Goal: Task Accomplishment & Management: Manage account settings

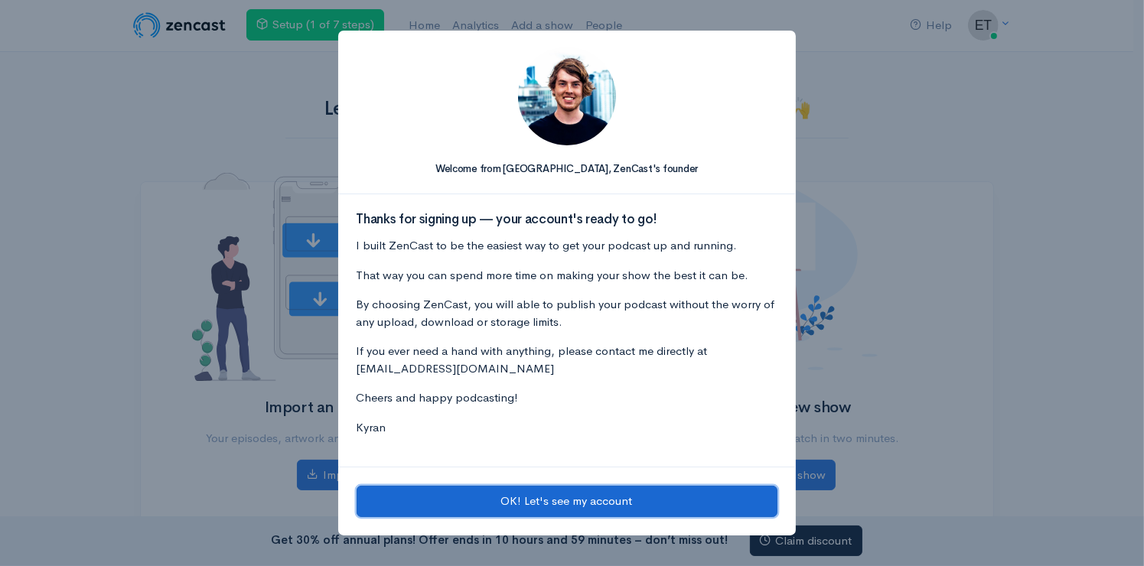
click at [520, 500] on button "OK! Let's see my account" at bounding box center [567, 501] width 421 height 31
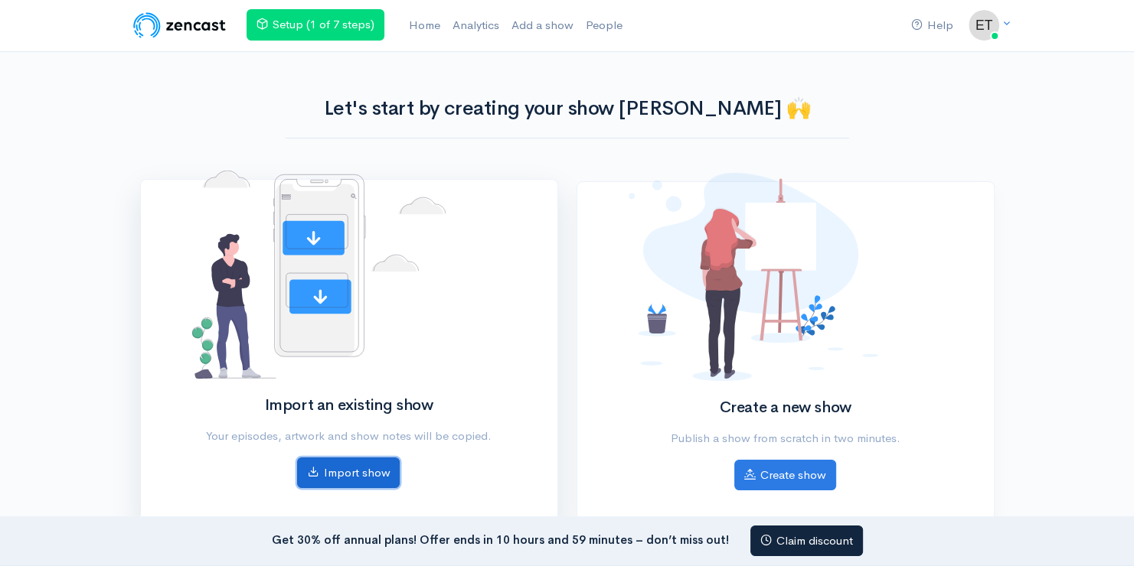
click at [348, 469] on link "Import show" at bounding box center [348, 473] width 103 height 31
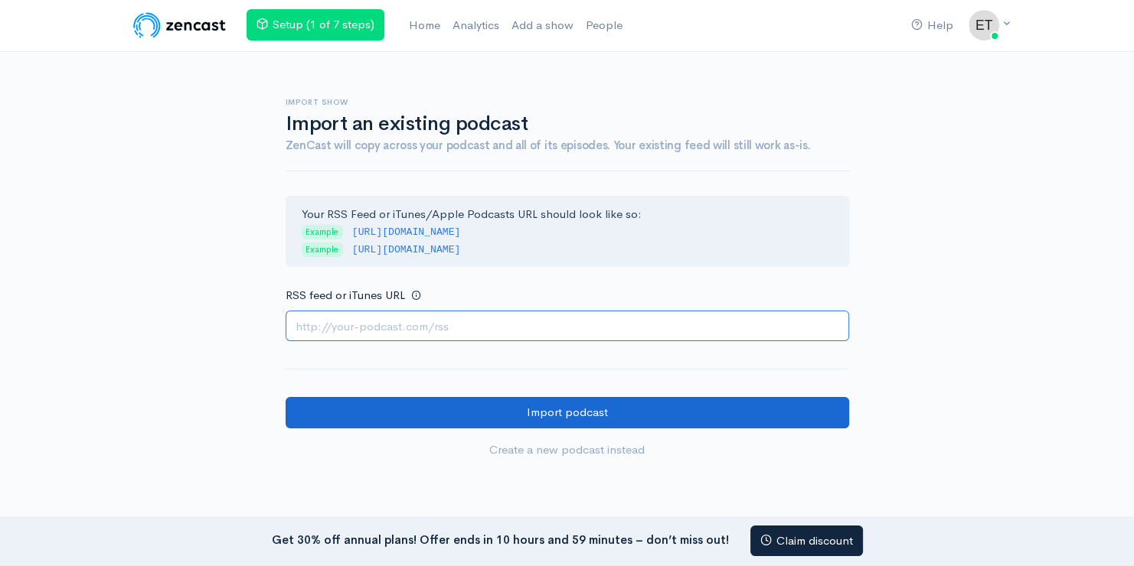
paste input "[URL][DOMAIN_NAME]"
type input "[URL][DOMAIN_NAME]"
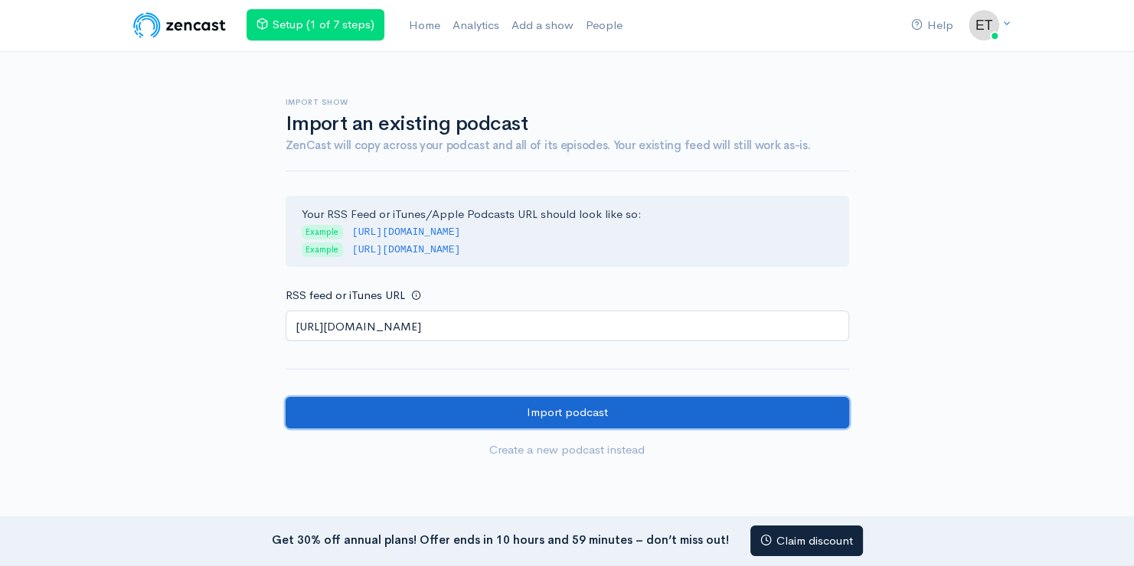
click at [518, 412] on input "Import podcast" at bounding box center [567, 412] width 563 height 31
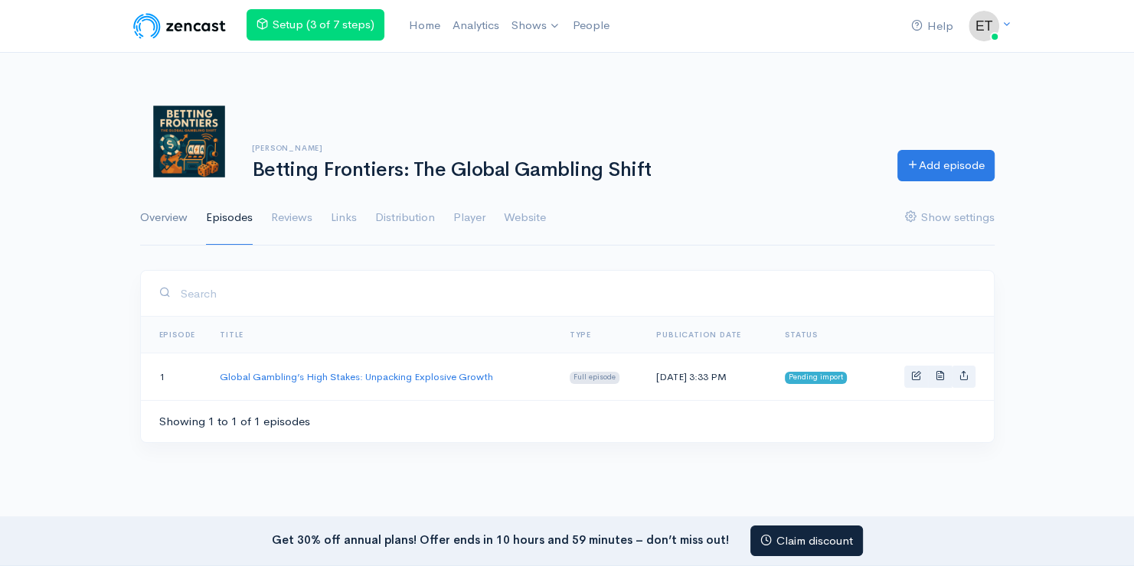
click at [158, 211] on link "Overview" at bounding box center [163, 218] width 47 height 55
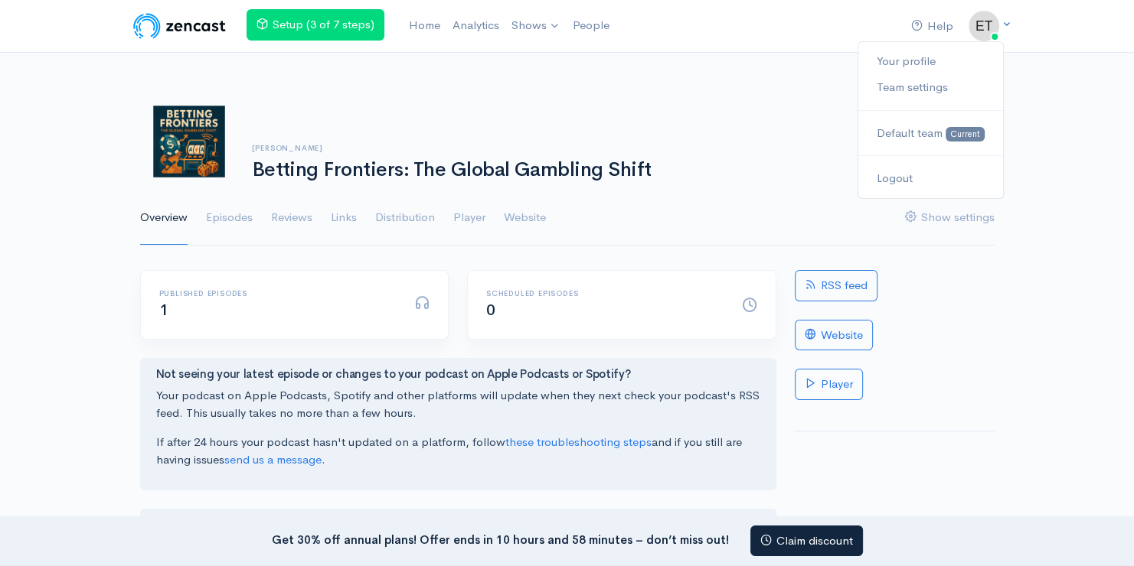
click at [986, 24] on img at bounding box center [983, 26] width 31 height 31
click at [921, 58] on link "Your profile" at bounding box center [930, 61] width 144 height 27
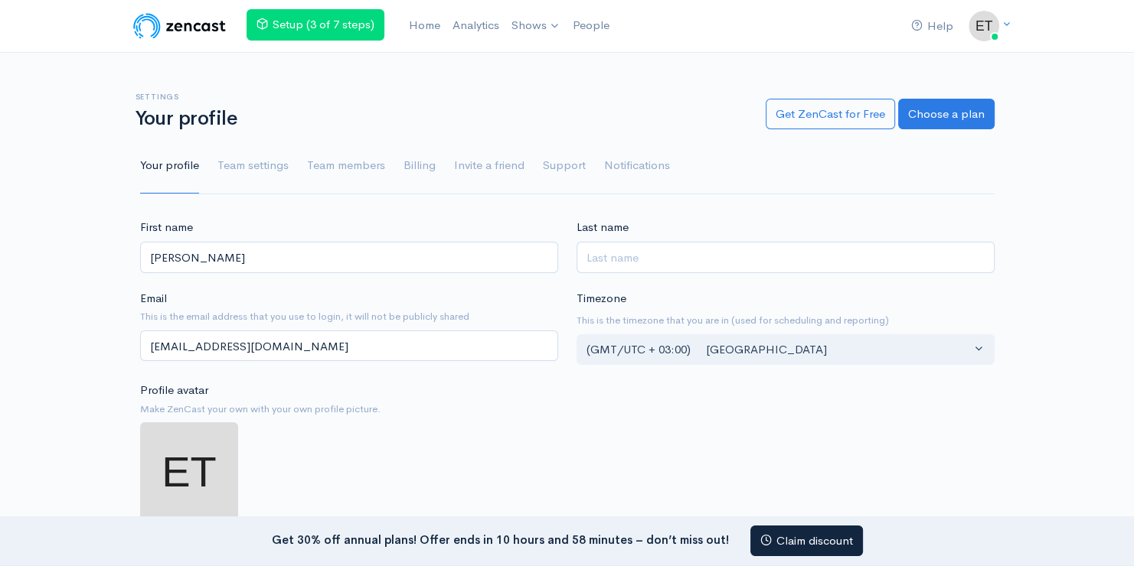
click at [205, 462] on img at bounding box center [189, 472] width 98 height 98
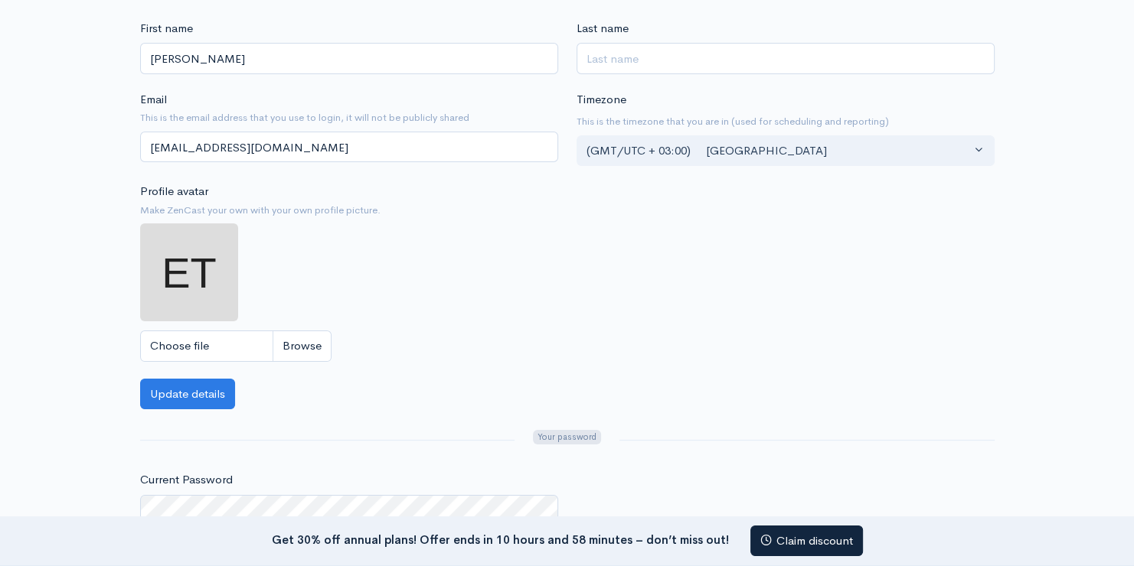
scroll to position [306, 0]
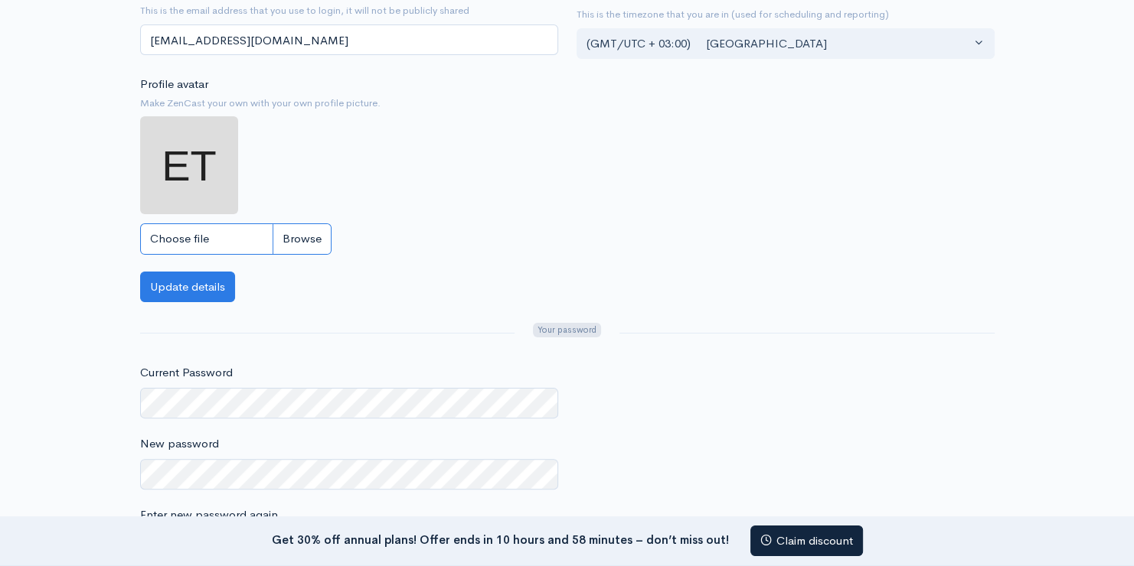
click at [308, 245] on input "Choose file" at bounding box center [235, 239] width 191 height 31
type input "C:\fakepath\av6 (1).png"
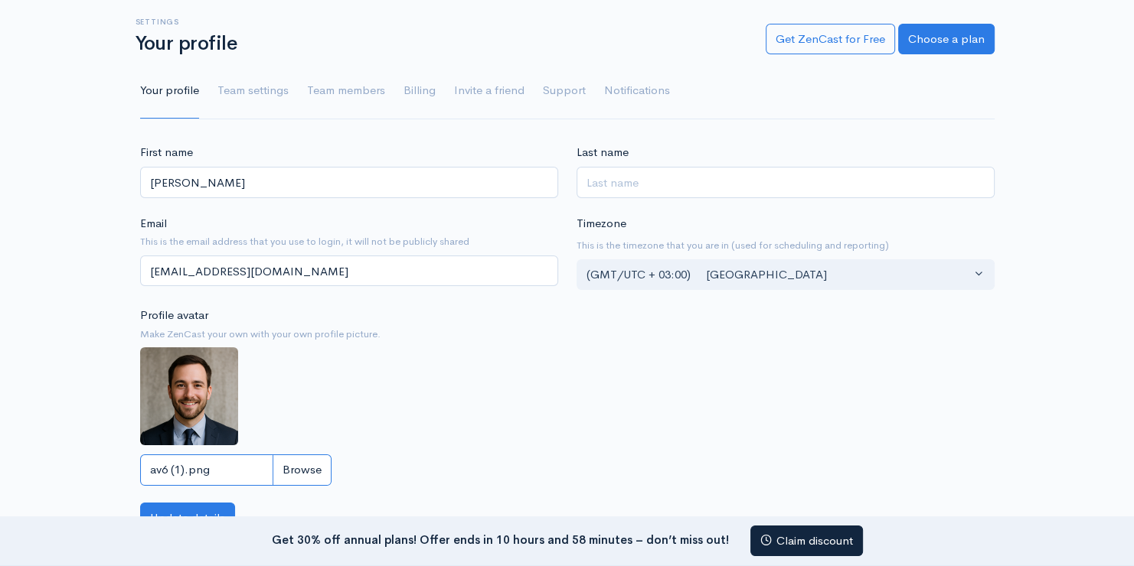
scroll to position [0, 0]
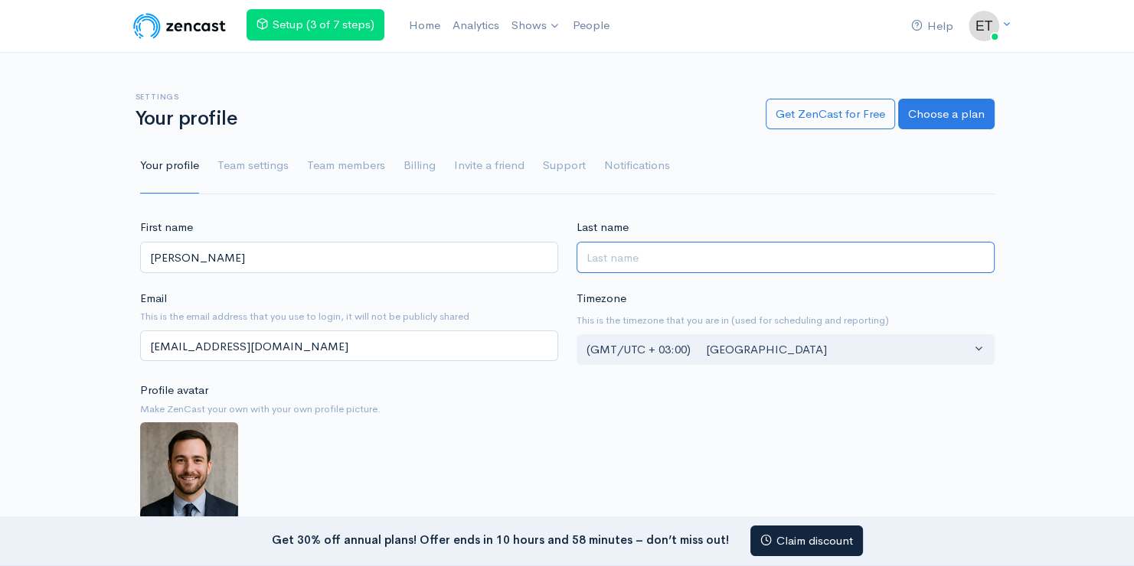
click at [638, 261] on input "Last name" at bounding box center [785, 257] width 418 height 31
paste input "Caldwell"
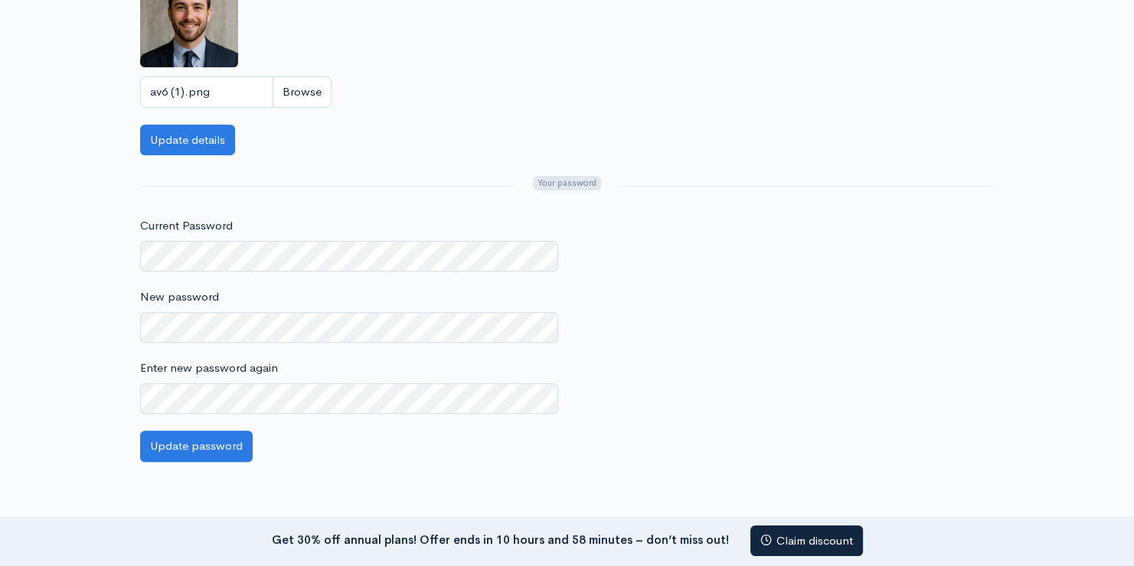
scroll to position [459, 0]
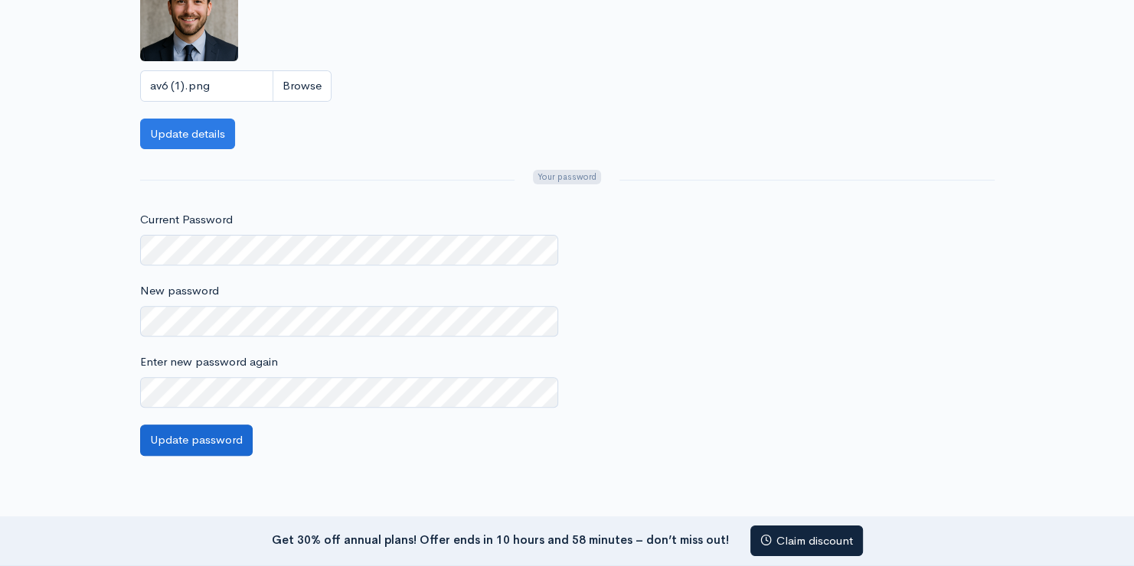
type input "Caldwell"
click at [188, 441] on button "Update password" at bounding box center [196, 440] width 113 height 31
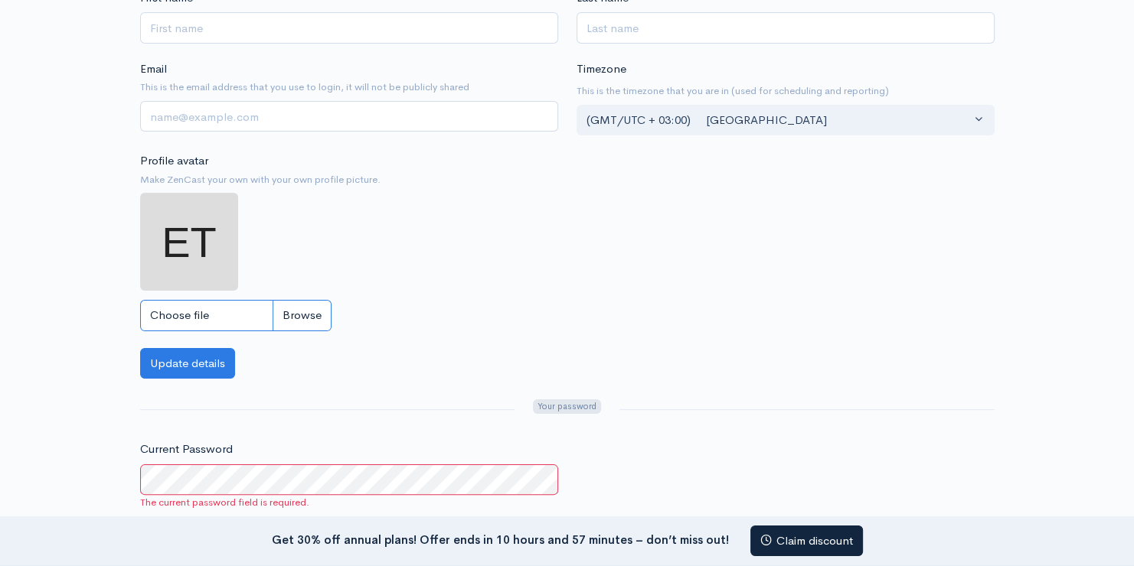
click at [301, 315] on input "Choose file" at bounding box center [235, 315] width 191 height 31
type input "C:\fakepath\av6 (1).png"
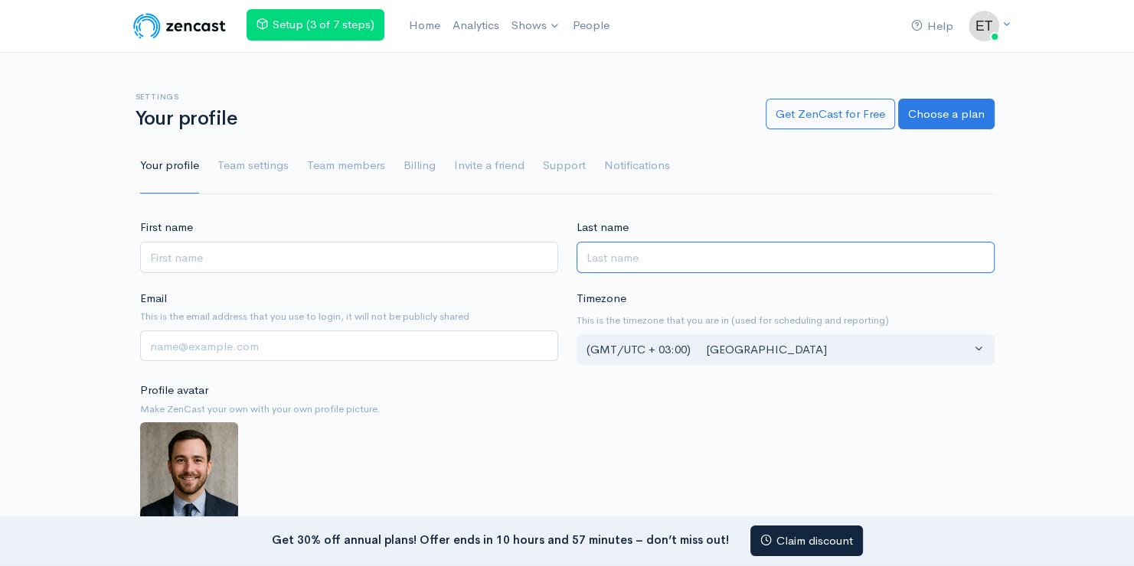
click at [651, 257] on input "Last name" at bounding box center [785, 257] width 418 height 31
paste input "[PERSON_NAME]"
type input "[PERSON_NAME]"
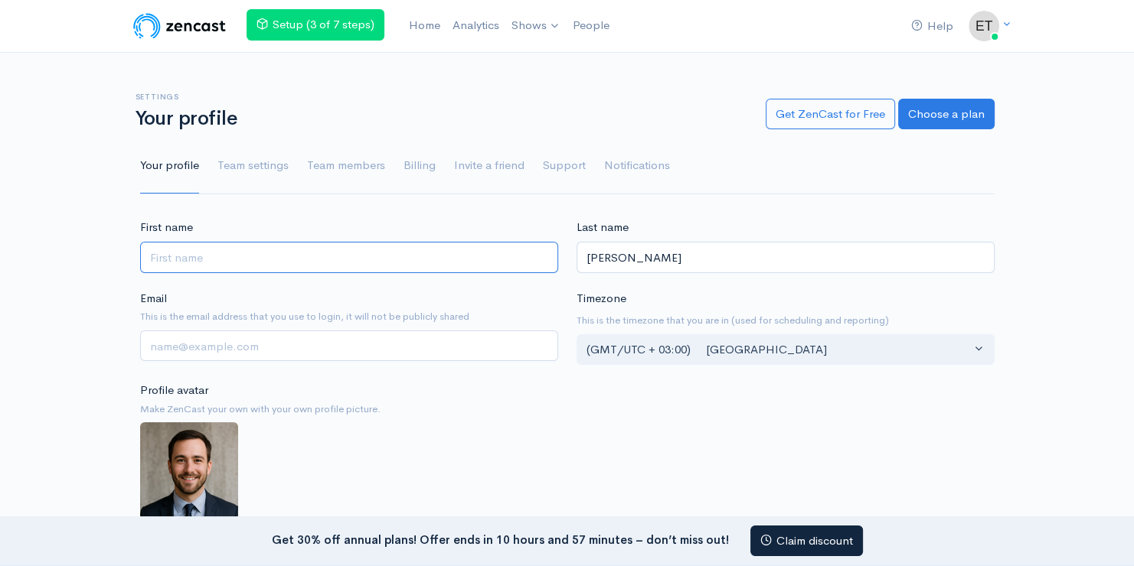
click at [180, 260] on input "First name" at bounding box center [349, 257] width 418 height 31
type input "[PERSON_NAME]"
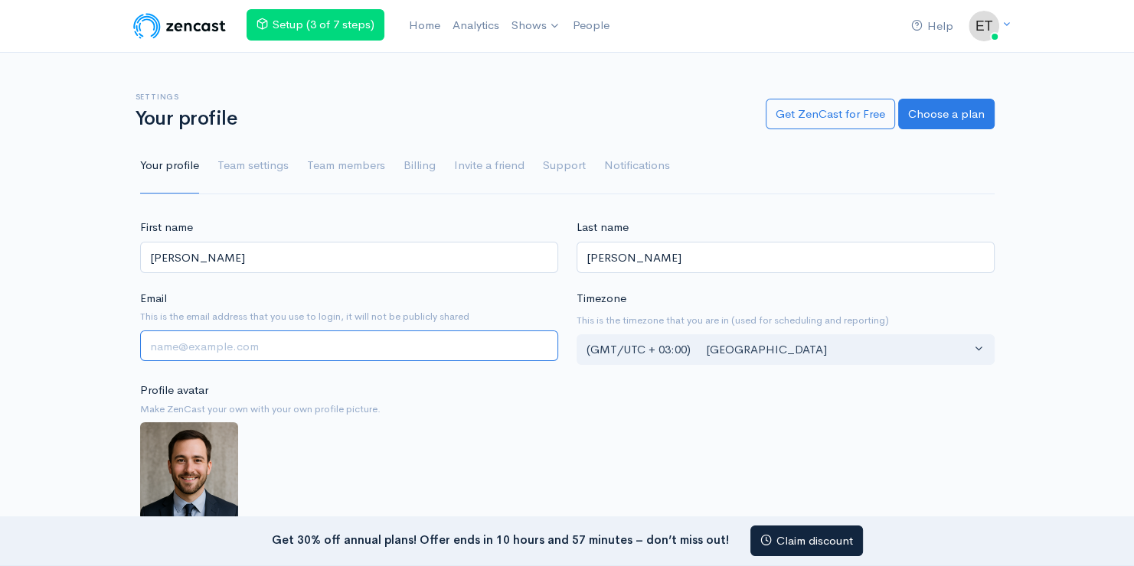
click at [234, 343] on input "Email" at bounding box center [349, 346] width 418 height 31
paste input "[EMAIL_ADDRESS][DOMAIN_NAME]"
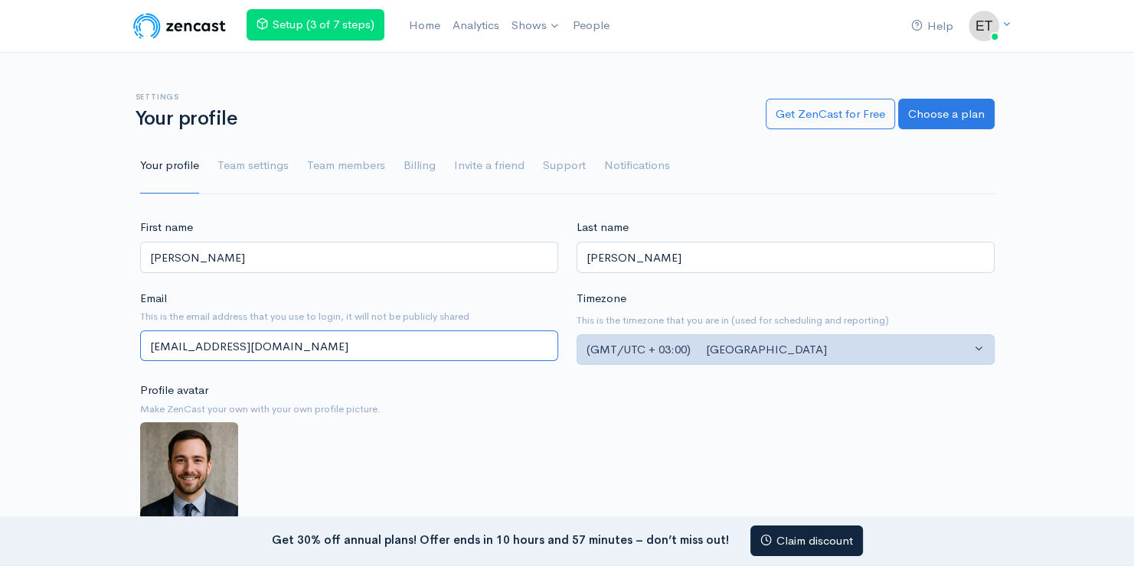
type input "[EMAIL_ADDRESS][DOMAIN_NAME]"
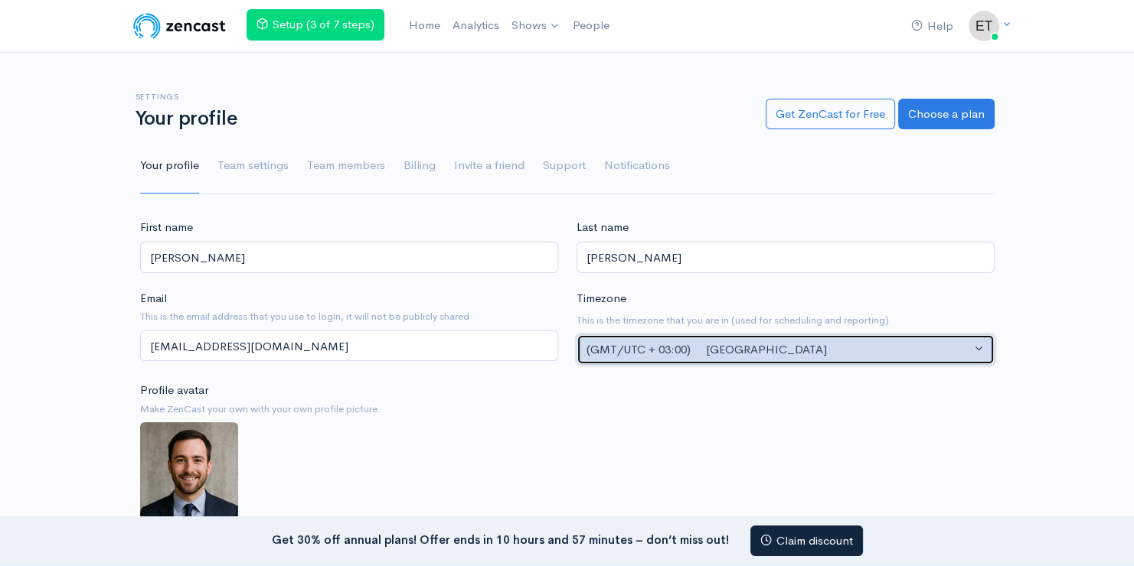
click at [641, 342] on div "(GMT/UTC + 03:00) Kyiv" at bounding box center [778, 350] width 384 height 18
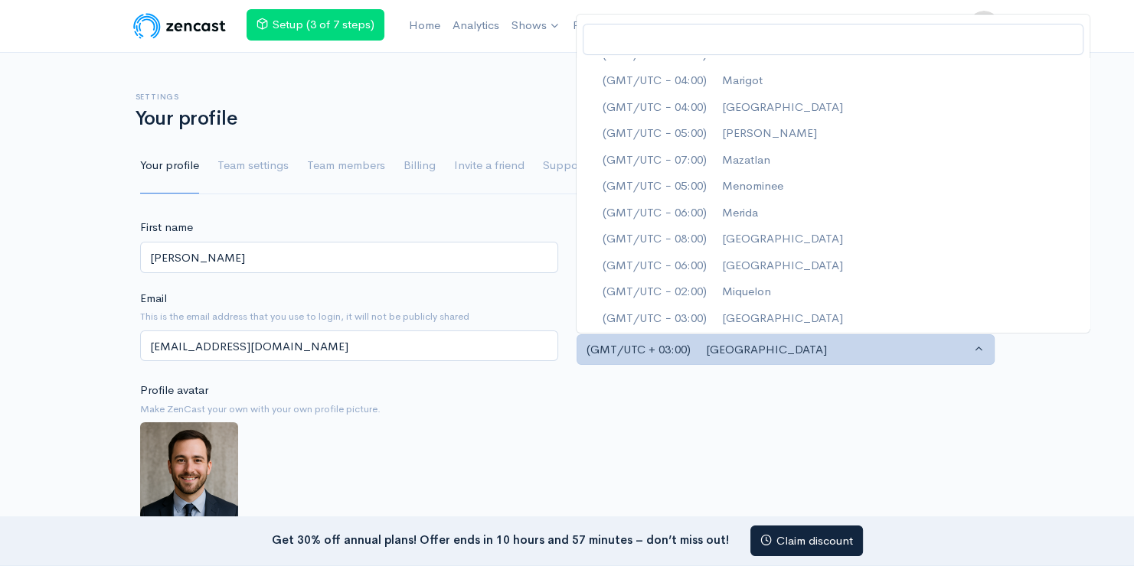
scroll to position [3945, 0]
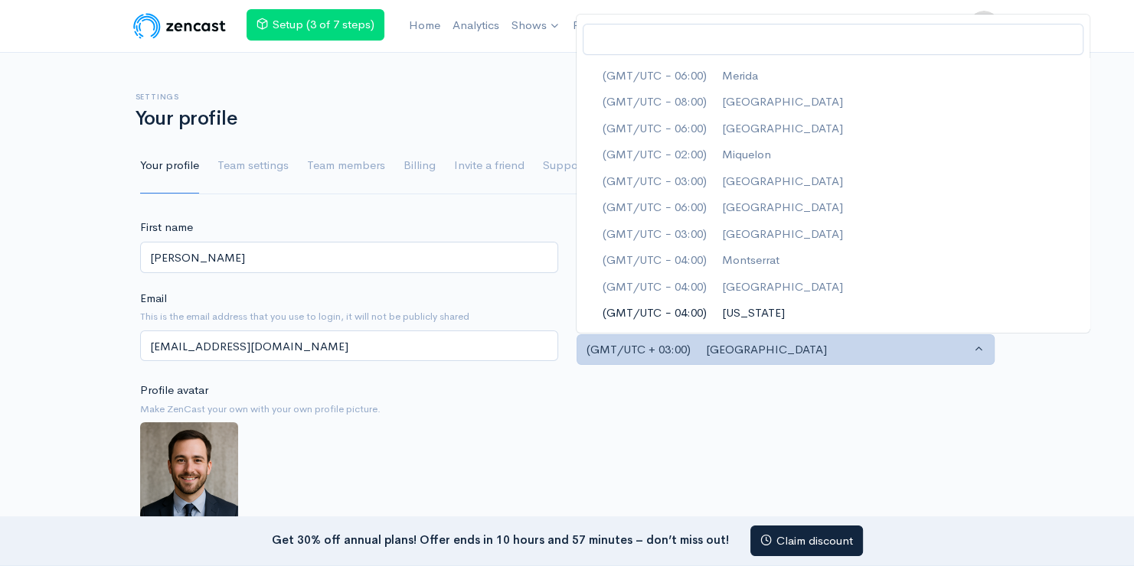
click at [730, 310] on span "(GMT/UTC − 04:00) New York" at bounding box center [693, 314] width 182 height 18
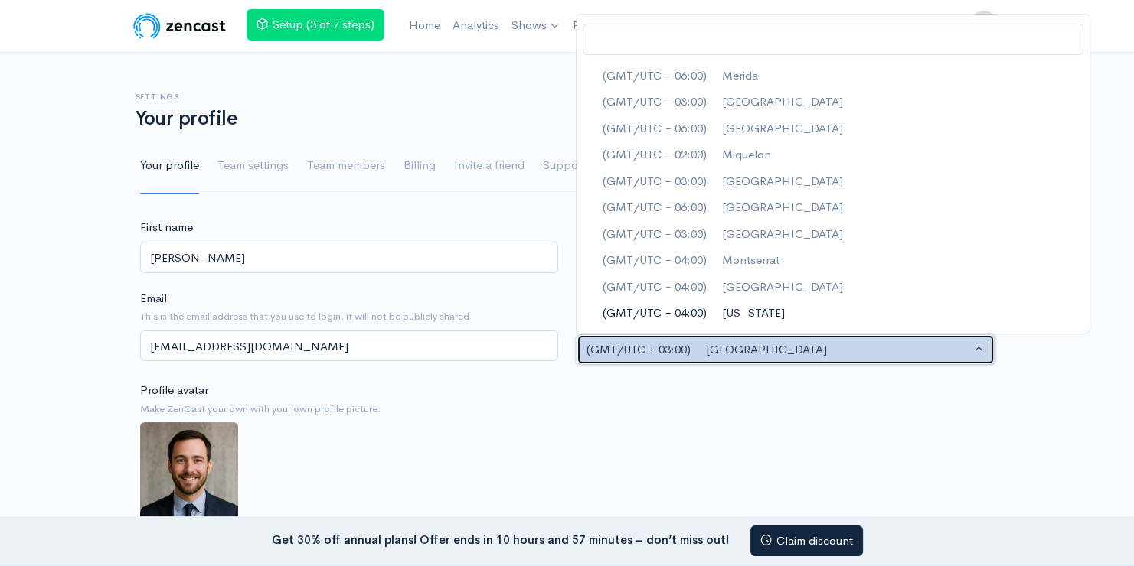
select select "America/New_York"
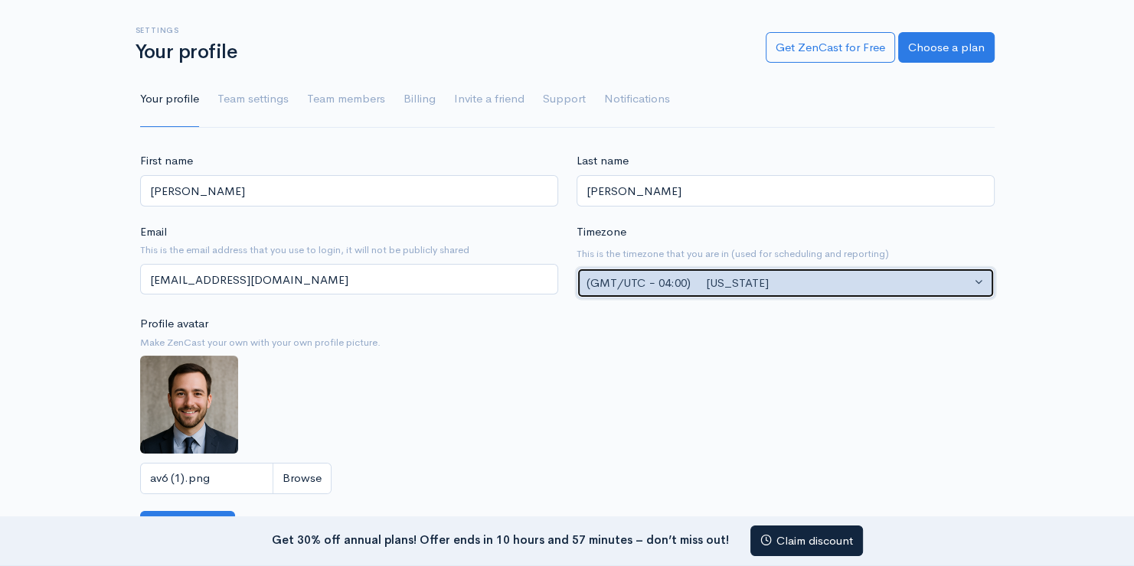
scroll to position [230, 0]
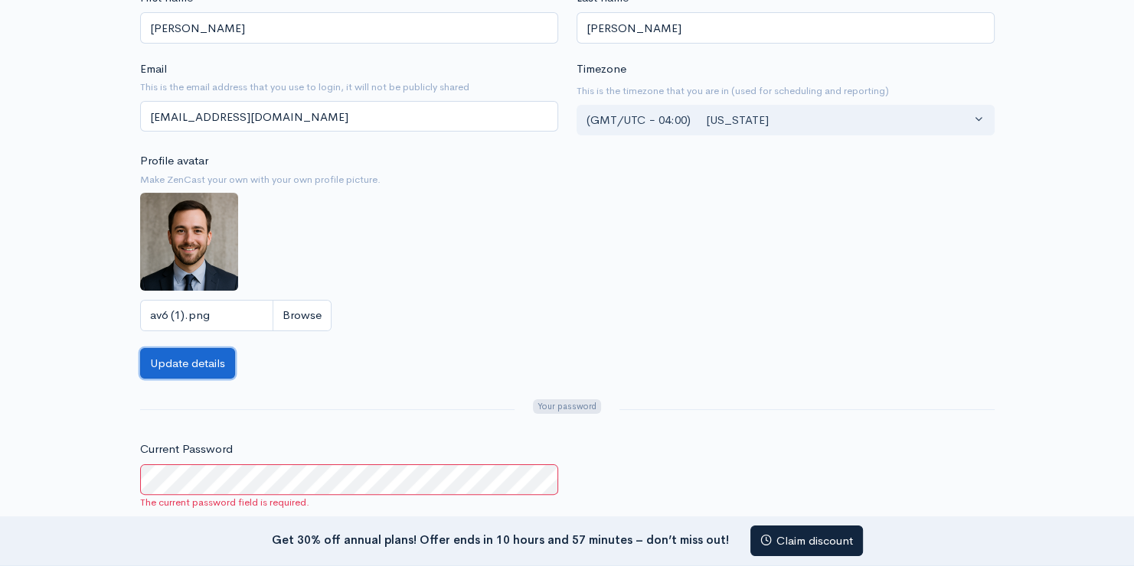
click at [205, 358] on button "Update details" at bounding box center [187, 363] width 95 height 31
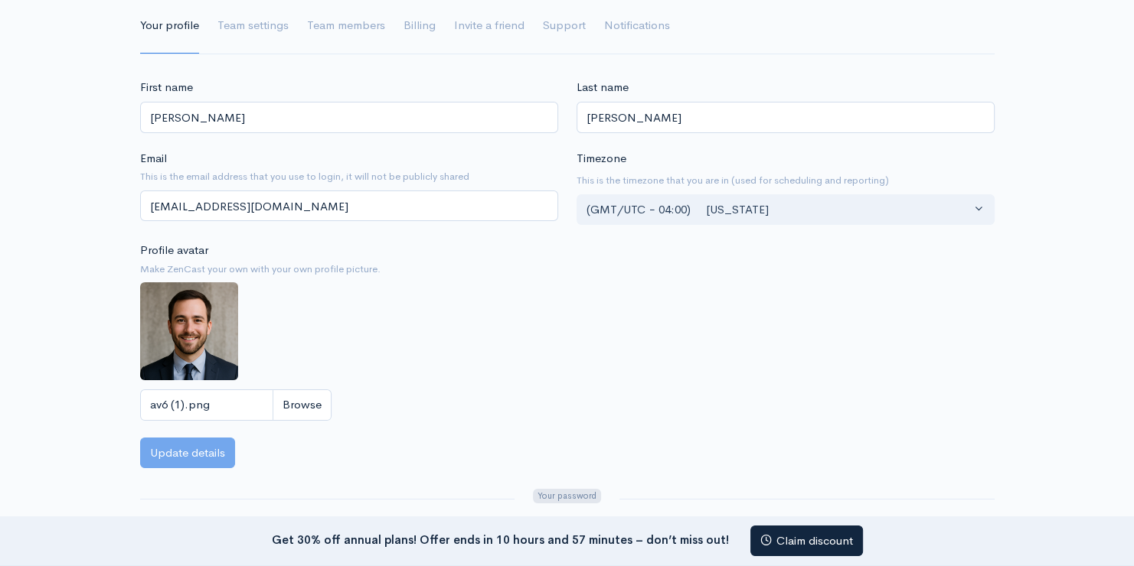
scroll to position [0, 0]
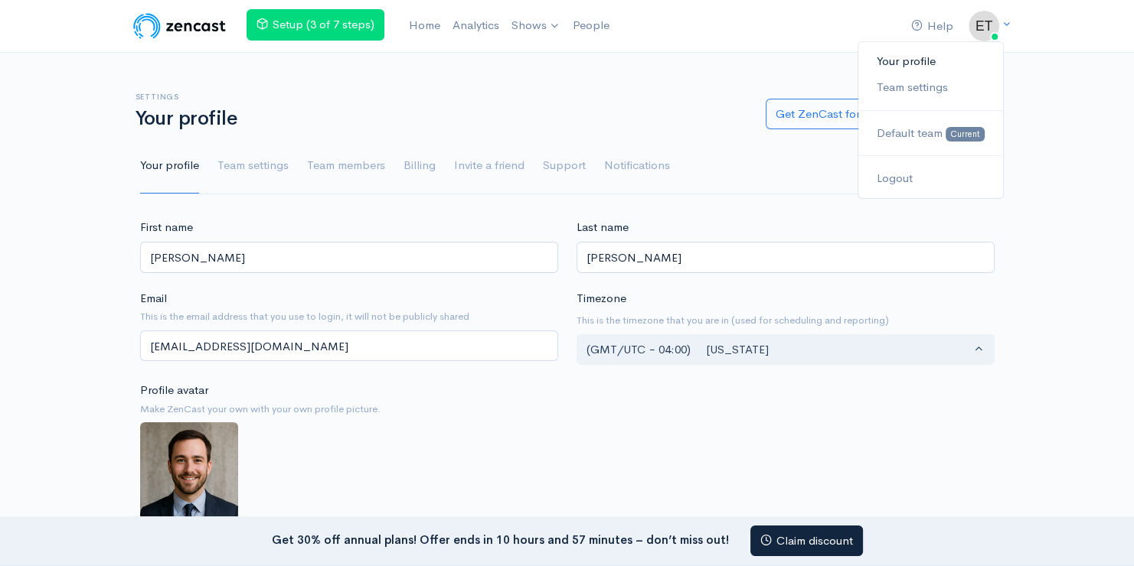
click at [921, 68] on link "Your profile" at bounding box center [930, 61] width 144 height 27
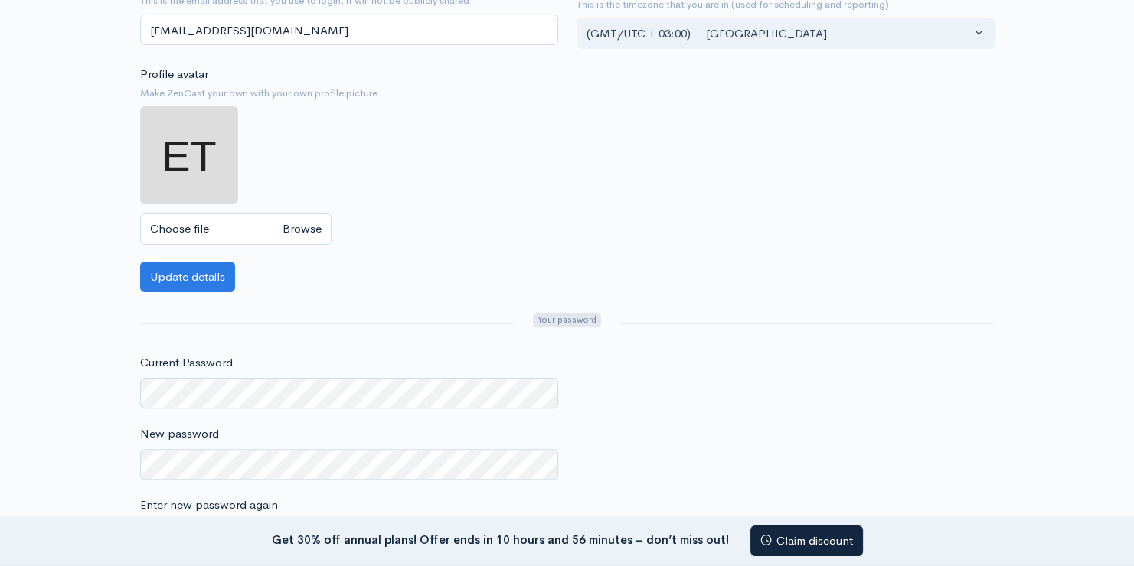
scroll to position [77, 0]
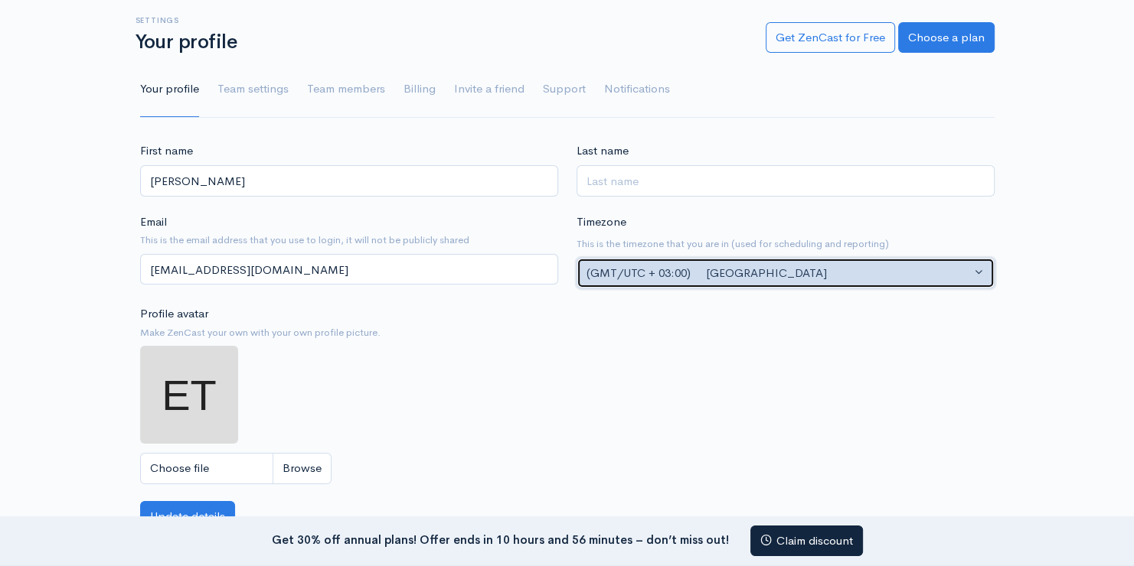
click at [629, 276] on div "(GMT/UTC + 03:00) Kyiv" at bounding box center [778, 274] width 384 height 18
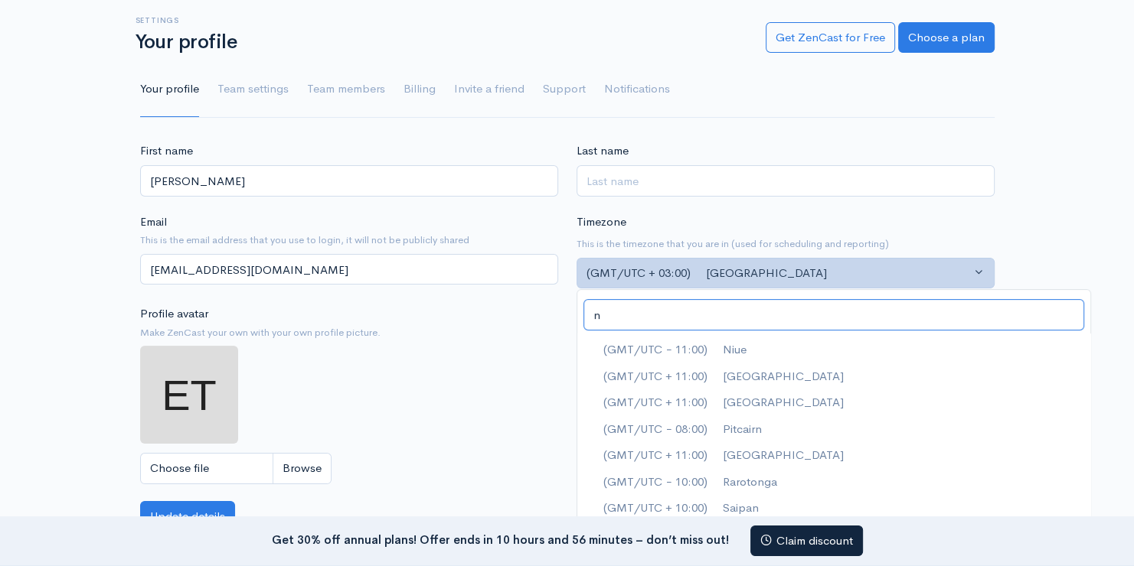
scroll to position [0, 0]
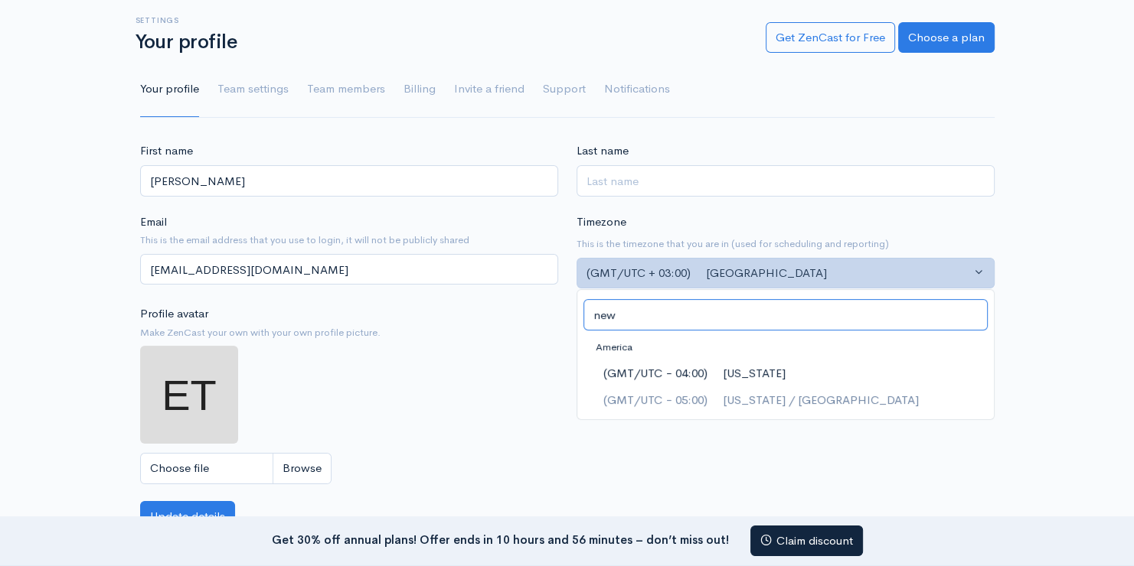
type input "new"
click at [737, 371] on span "(GMT/UTC − 04:00) New York" at bounding box center [693, 374] width 182 height 18
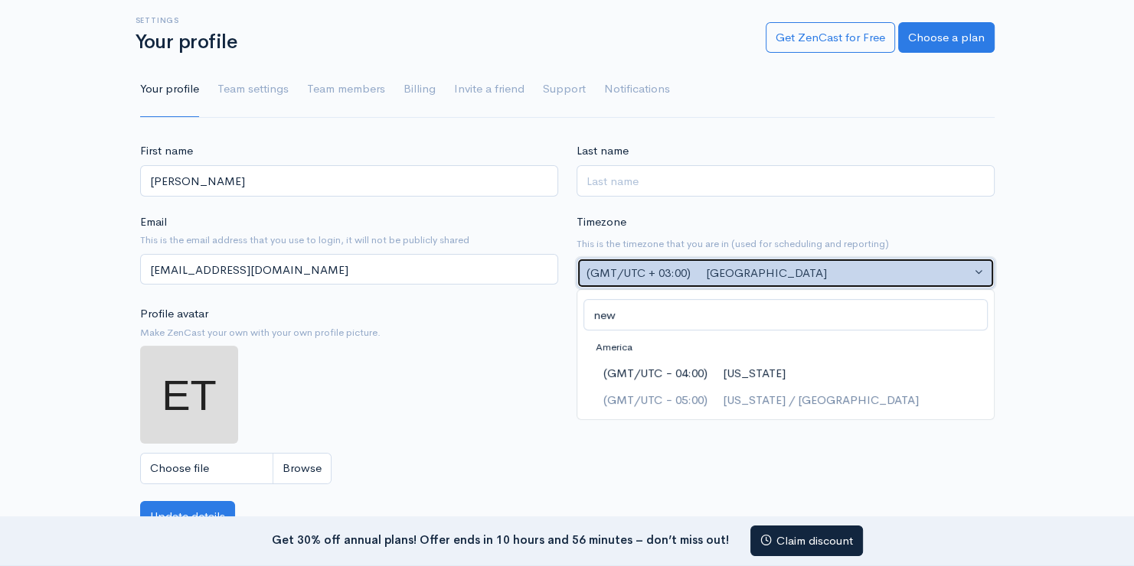
select select "America/New_York"
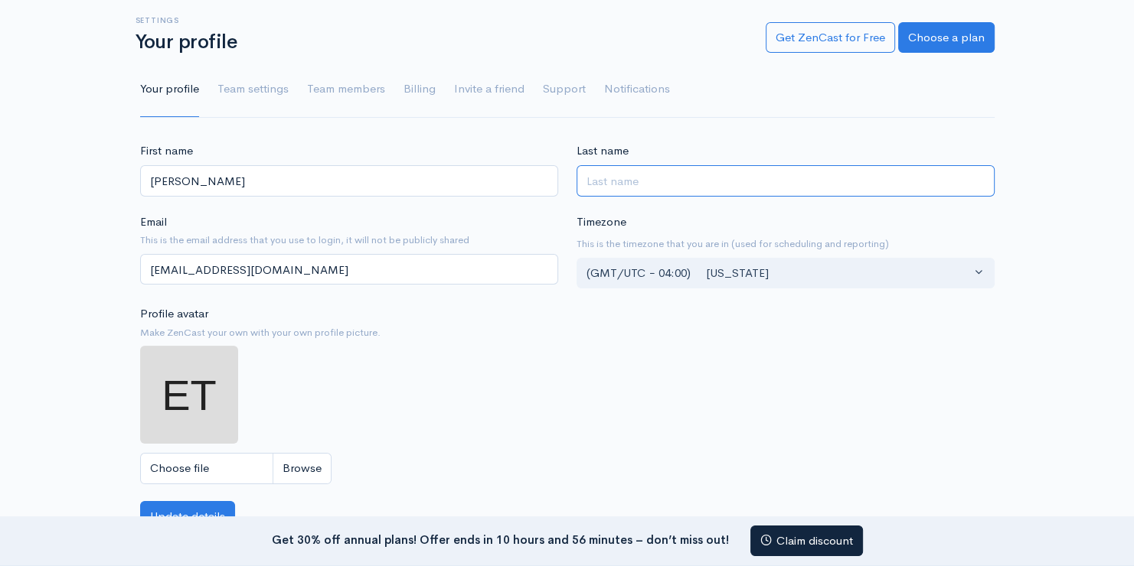
click at [618, 185] on input "Last name" at bounding box center [785, 180] width 418 height 31
paste input "Caldwell"
type input "Caldwell"
click at [196, 410] on img at bounding box center [189, 395] width 98 height 98
click at [299, 457] on input "Choose file" at bounding box center [235, 468] width 191 height 31
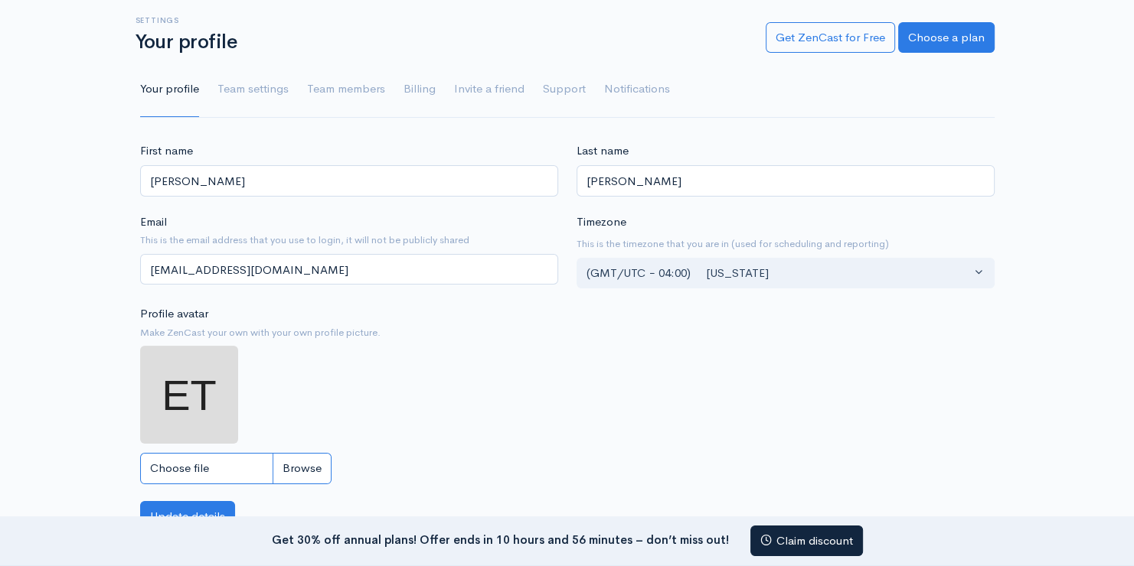
type input "C:\fakepath\av6 (1).png"
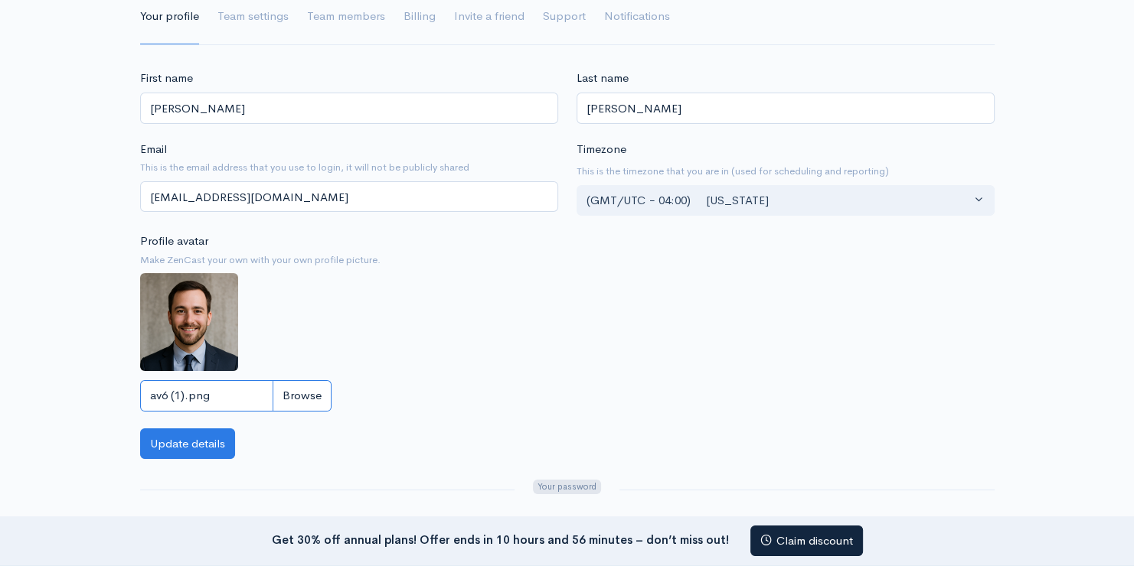
scroll to position [230, 0]
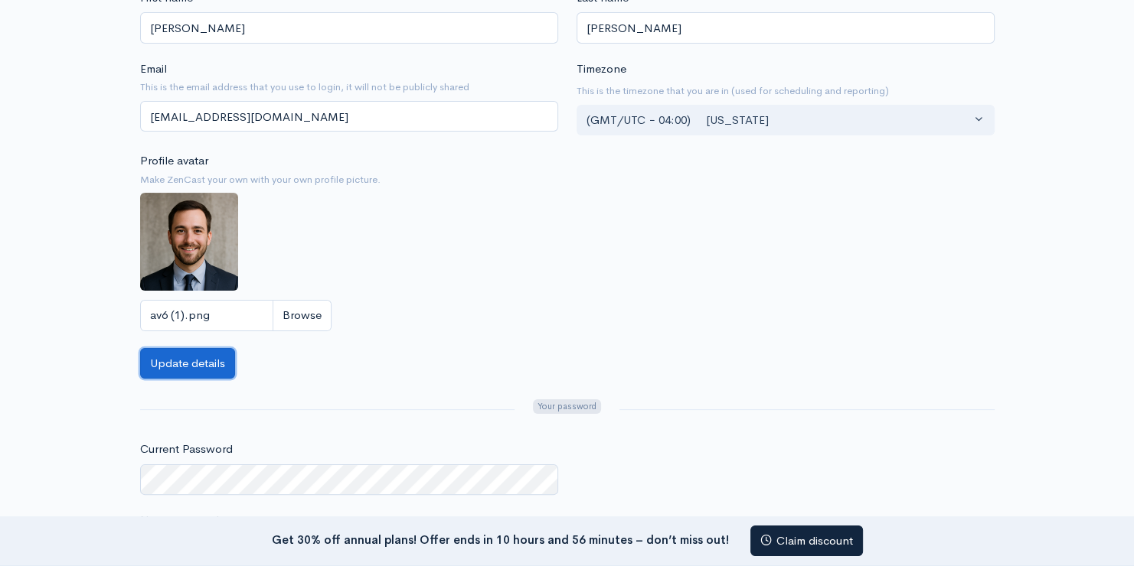
click at [178, 359] on button "Update details" at bounding box center [187, 363] width 95 height 31
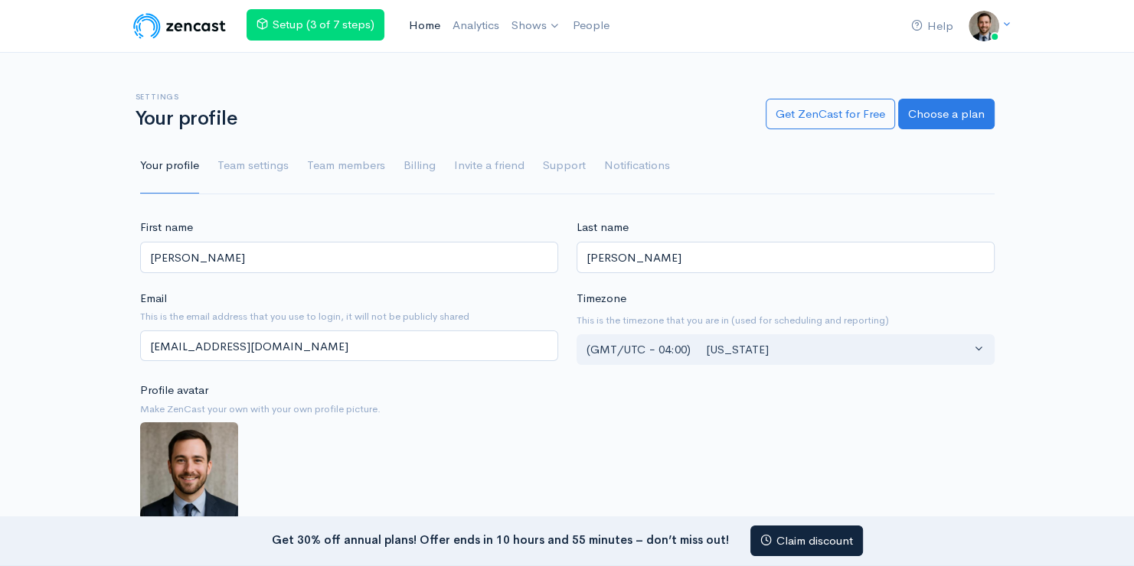
click at [420, 21] on link "Home" at bounding box center [425, 25] width 44 height 33
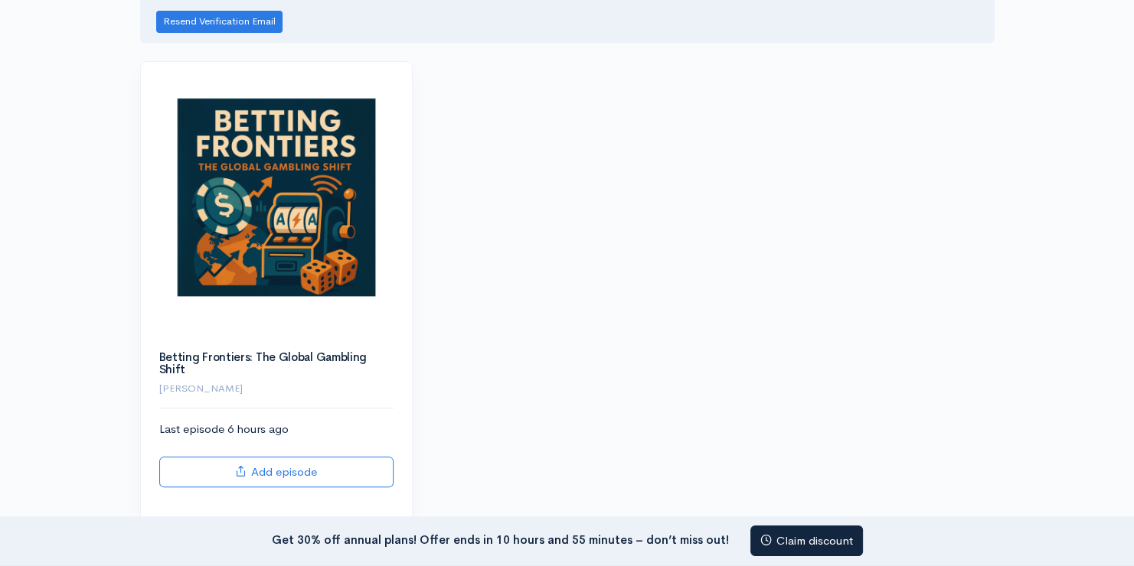
scroll to position [230, 0]
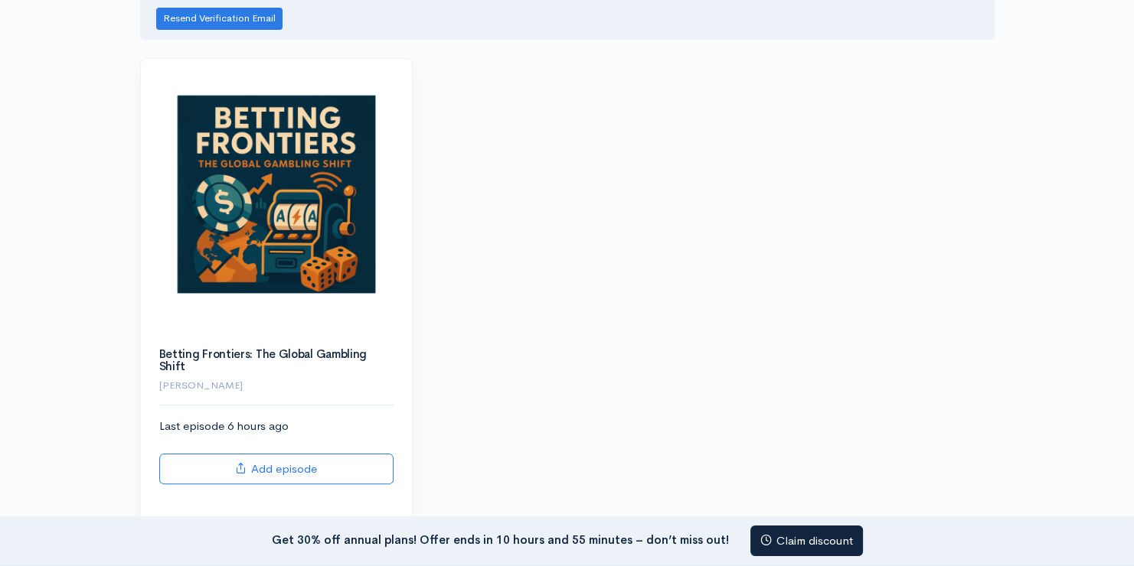
drag, startPoint x: 449, startPoint y: 374, endPoint x: 434, endPoint y: 389, distance: 20.6
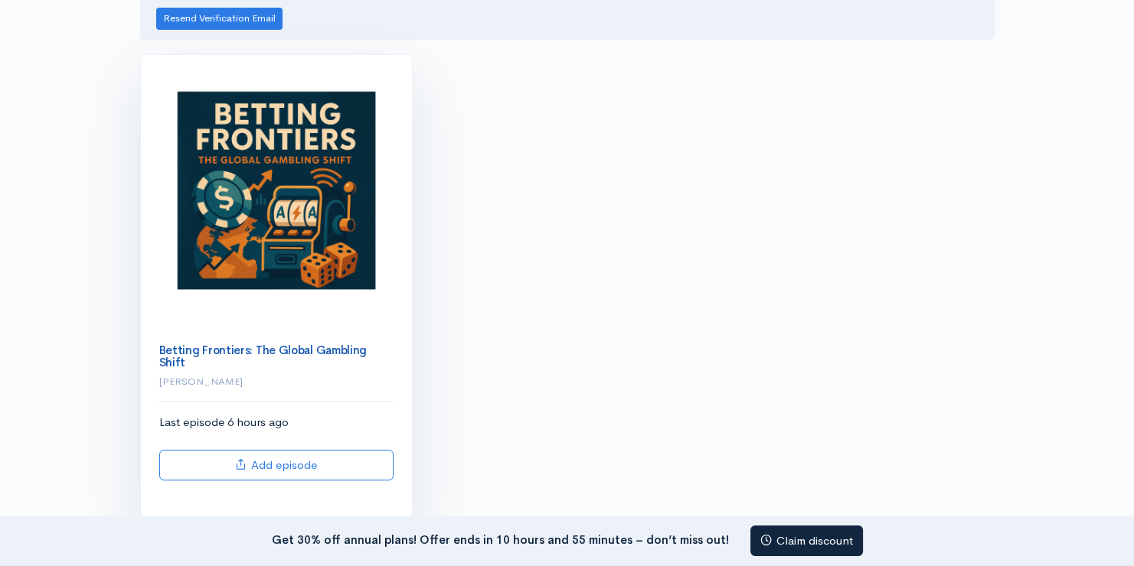
drag, startPoint x: 434, startPoint y: 389, endPoint x: 291, endPoint y: 349, distance: 148.6
click at [291, 349] on link "Betting Frontiers: The Global Gambling Shift" at bounding box center [263, 357] width 208 height 28
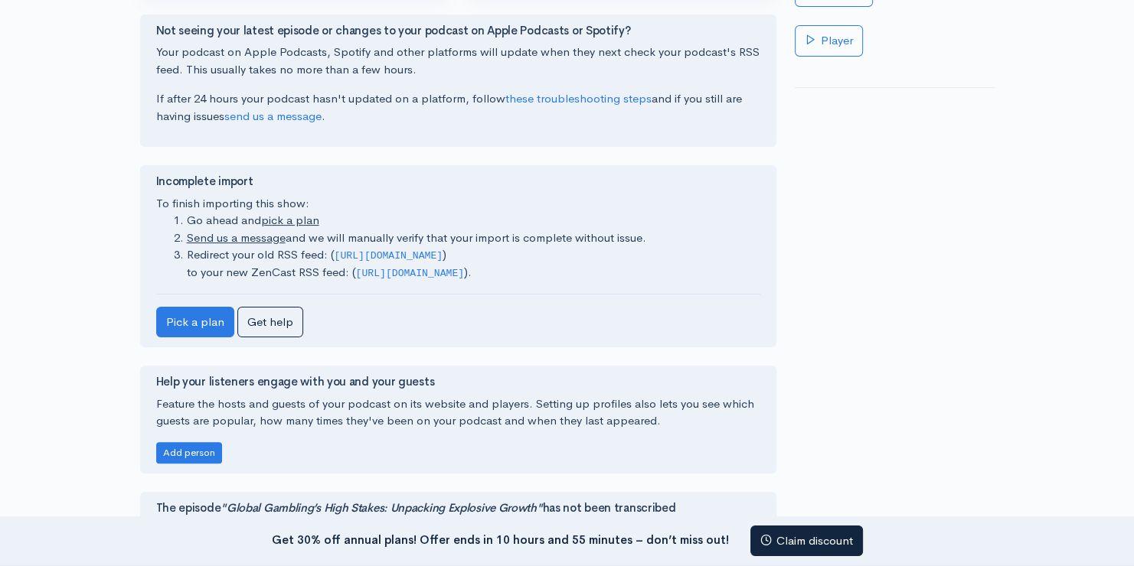
scroll to position [306, 0]
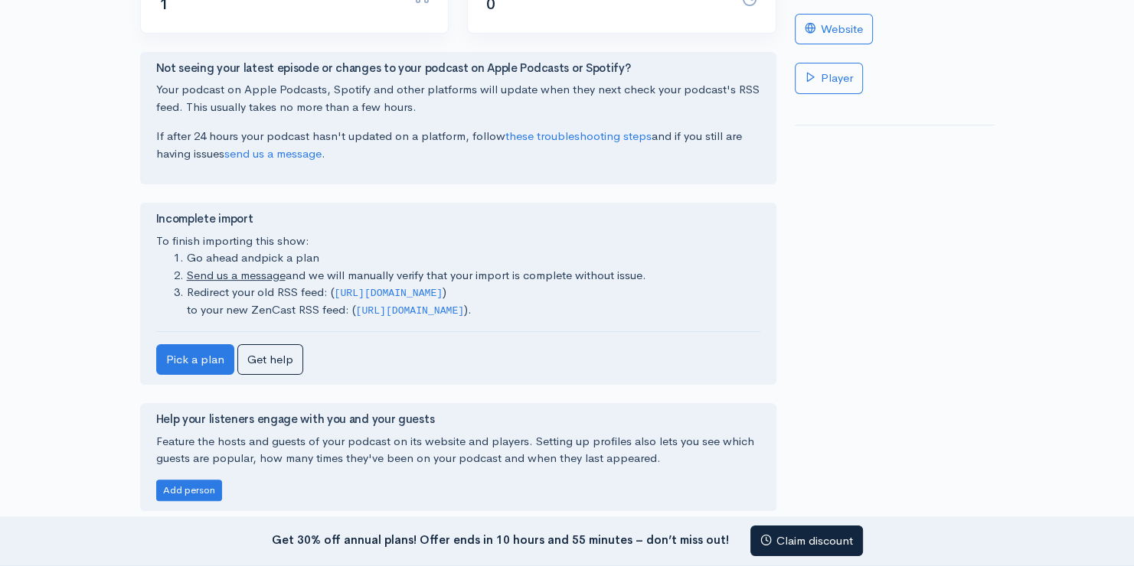
click at [282, 254] on link "pick a plan" at bounding box center [290, 257] width 58 height 15
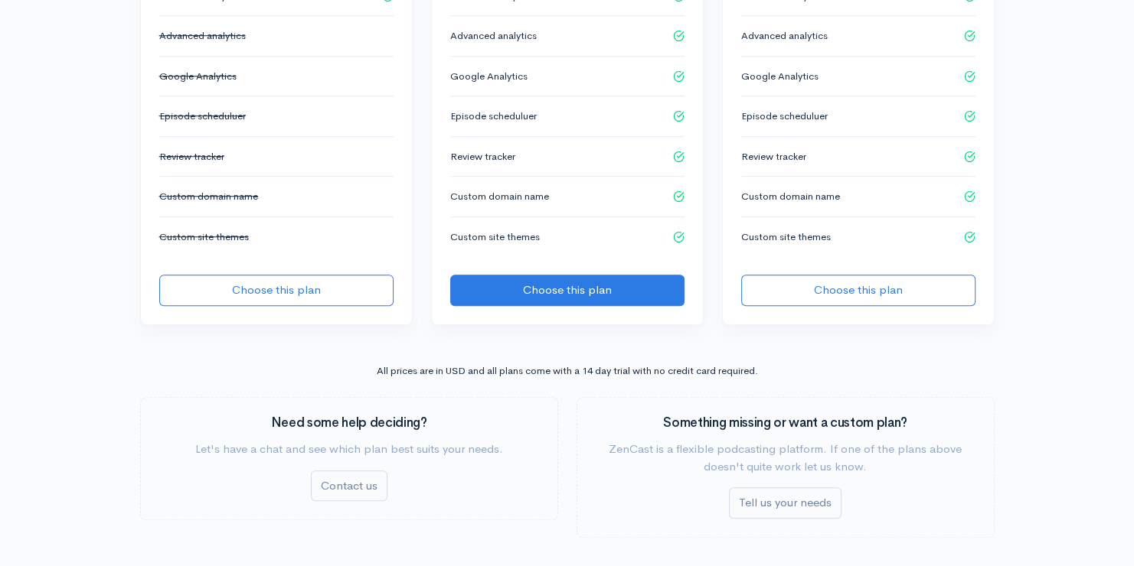
scroll to position [1301, 0]
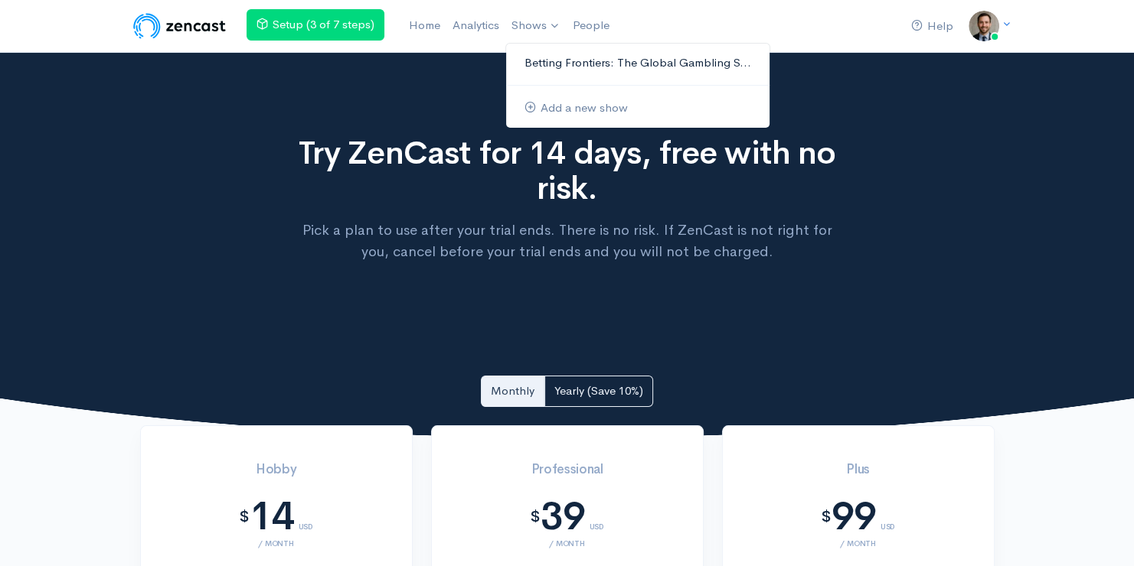
click at [570, 60] on link "Betting Frontiers: The Global Gambling S..." at bounding box center [637, 63] width 263 height 27
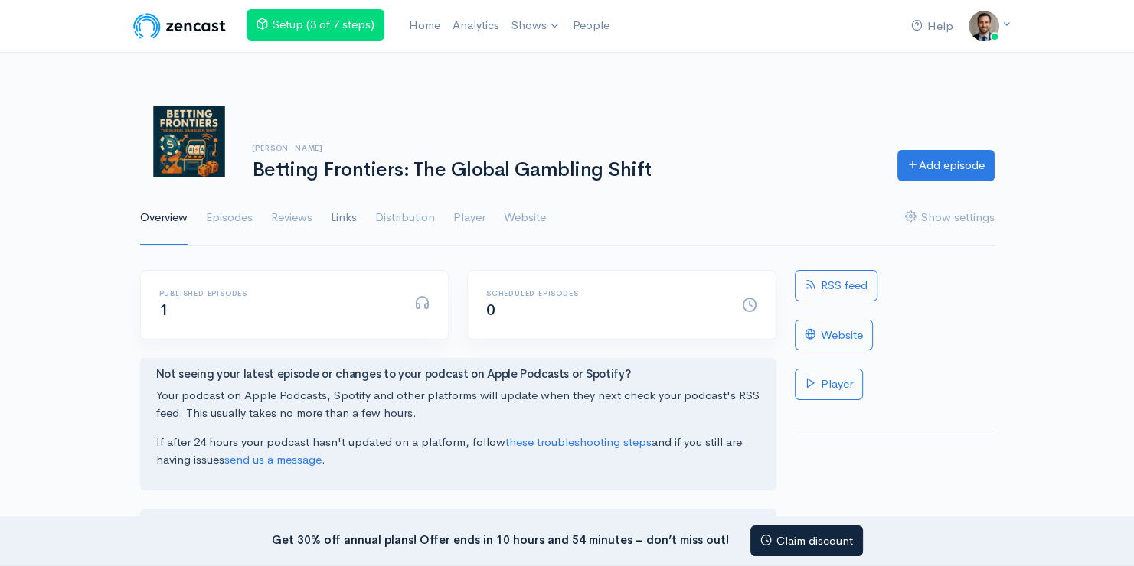
click at [345, 215] on link "Links" at bounding box center [344, 218] width 26 height 55
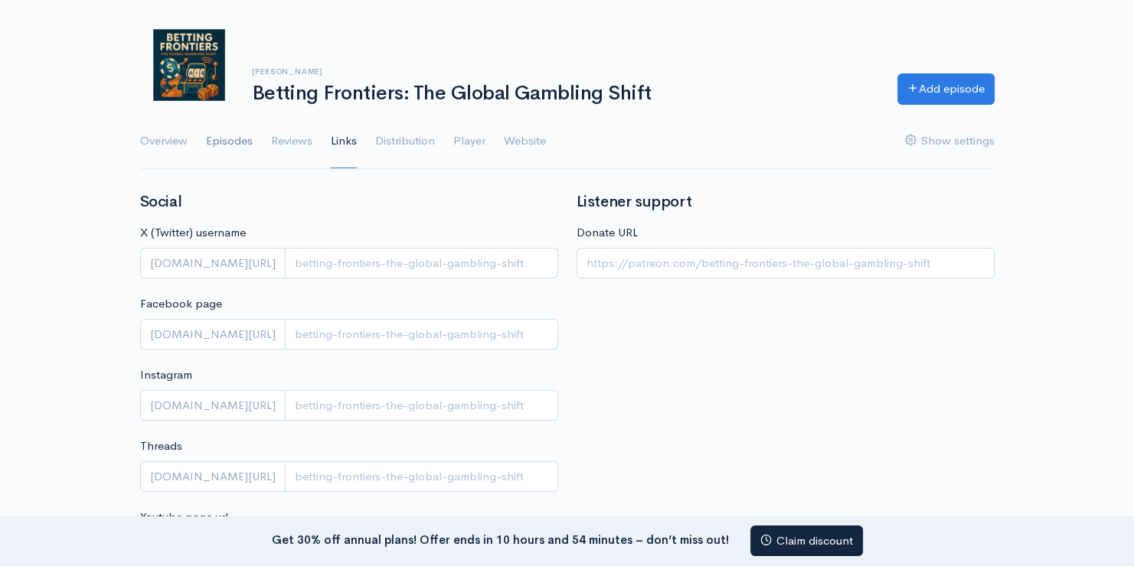
click at [239, 136] on link "Episodes" at bounding box center [229, 141] width 47 height 55
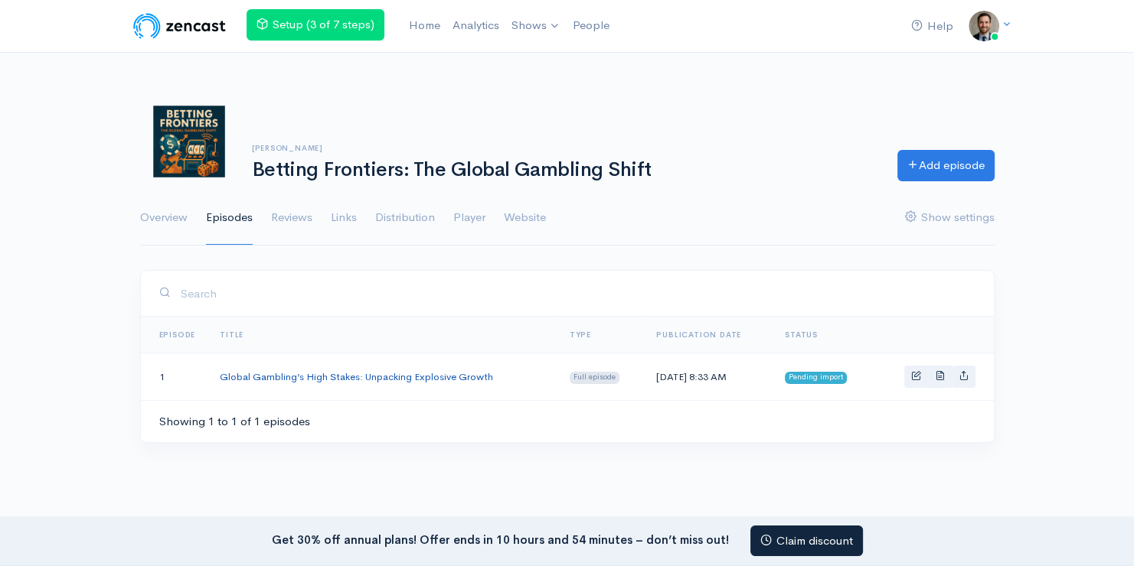
click at [383, 375] on link "Global Gambling’s High Stakes: Unpacking Explosive Growth" at bounding box center [356, 377] width 273 height 13
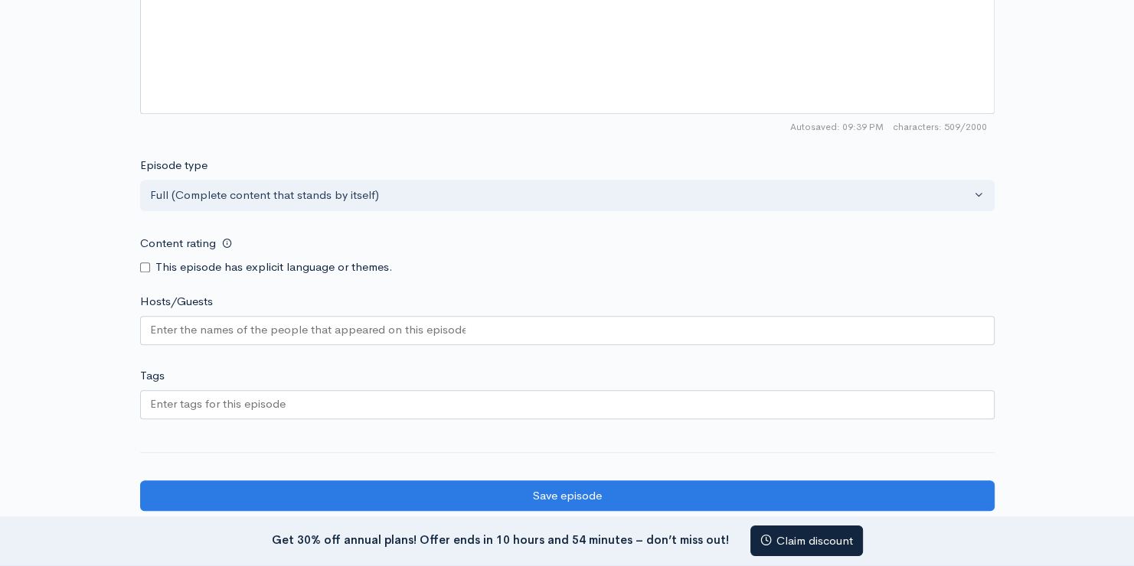
scroll to position [1148, 0]
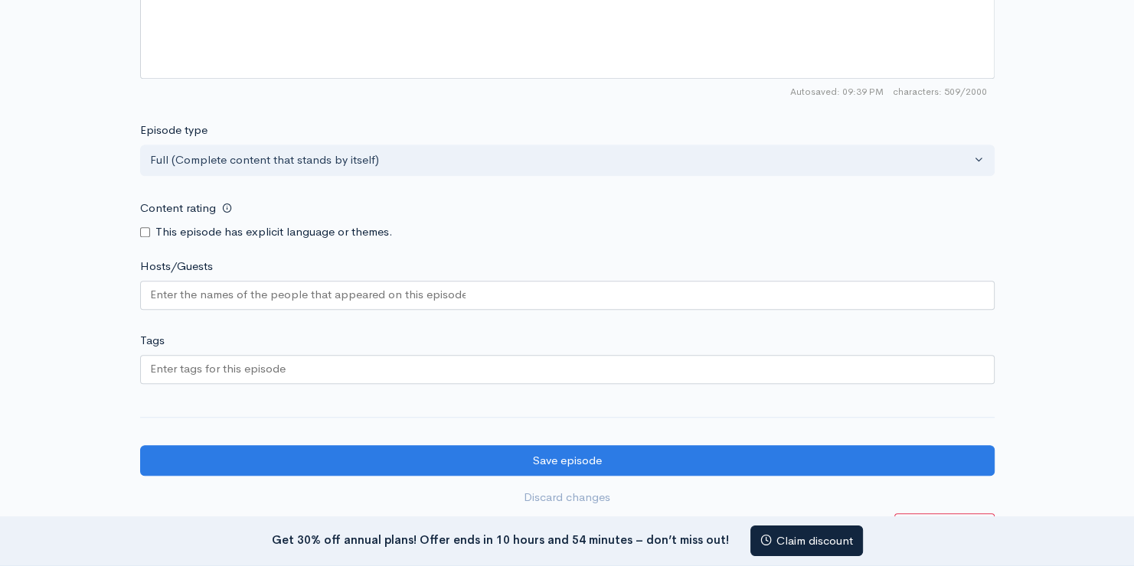
click at [226, 371] on input "Tags" at bounding box center [219, 370] width 138 height 18
paste input "text"
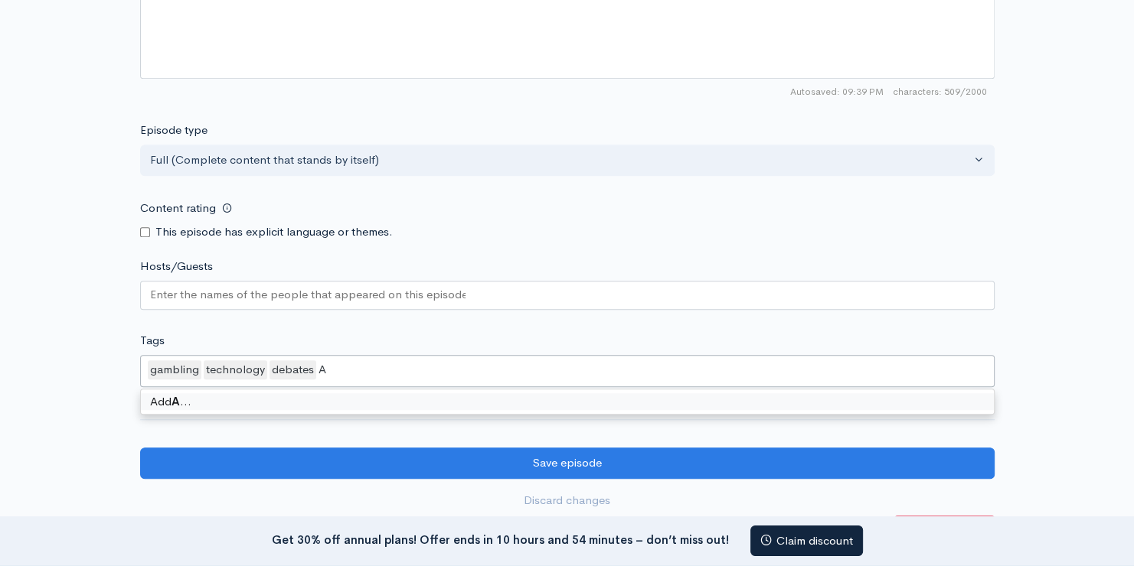
type input "AI"
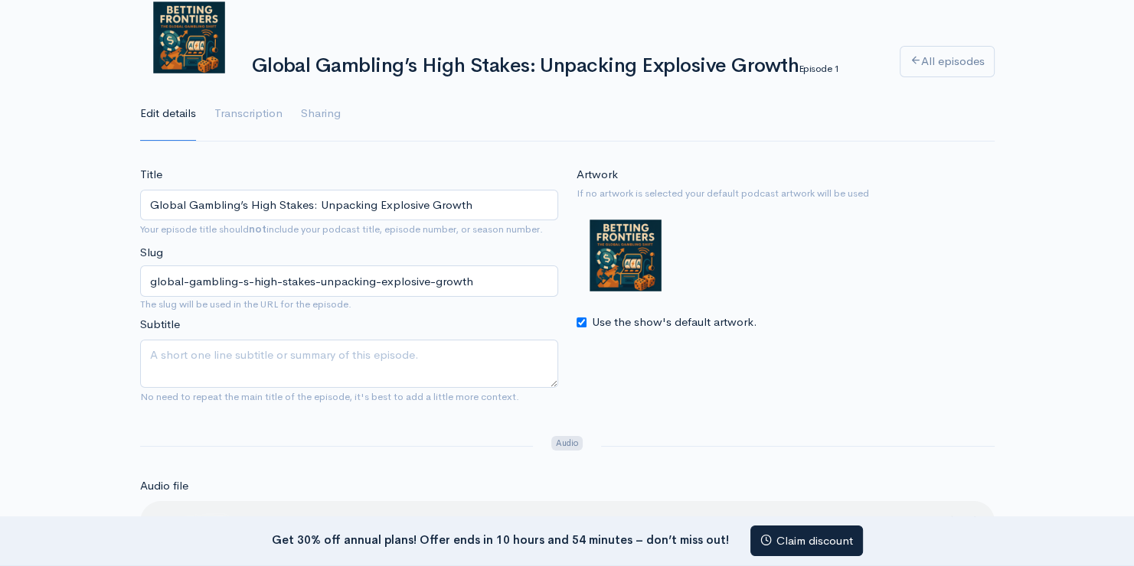
scroll to position [153, 0]
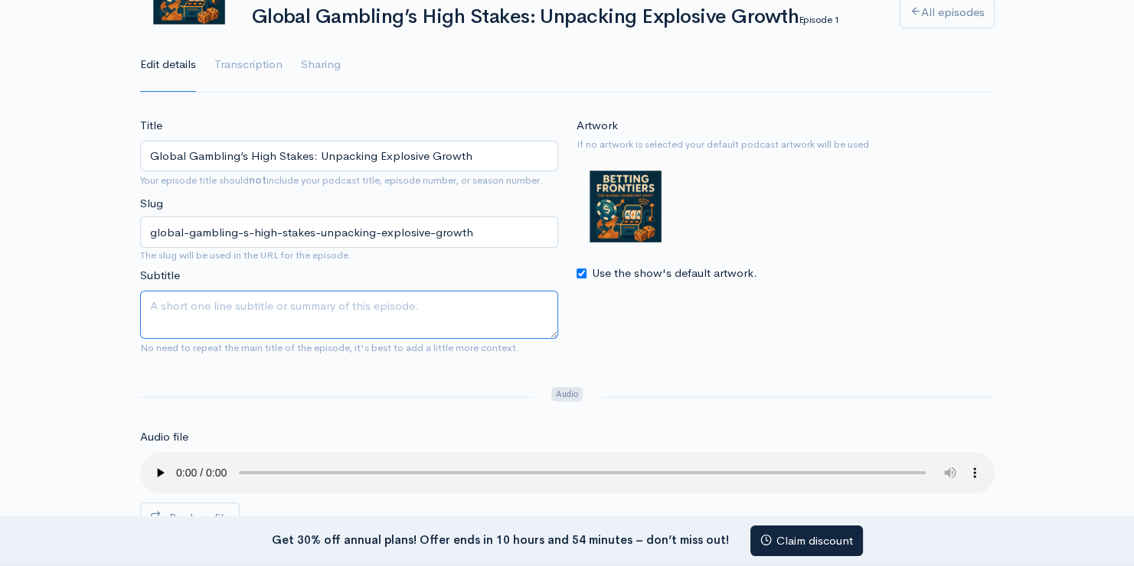
click at [186, 300] on textarea "Subtitle" at bounding box center [349, 315] width 418 height 48
paste textarea "Explore the current landscape of the global gambling market — explosive growth,…"
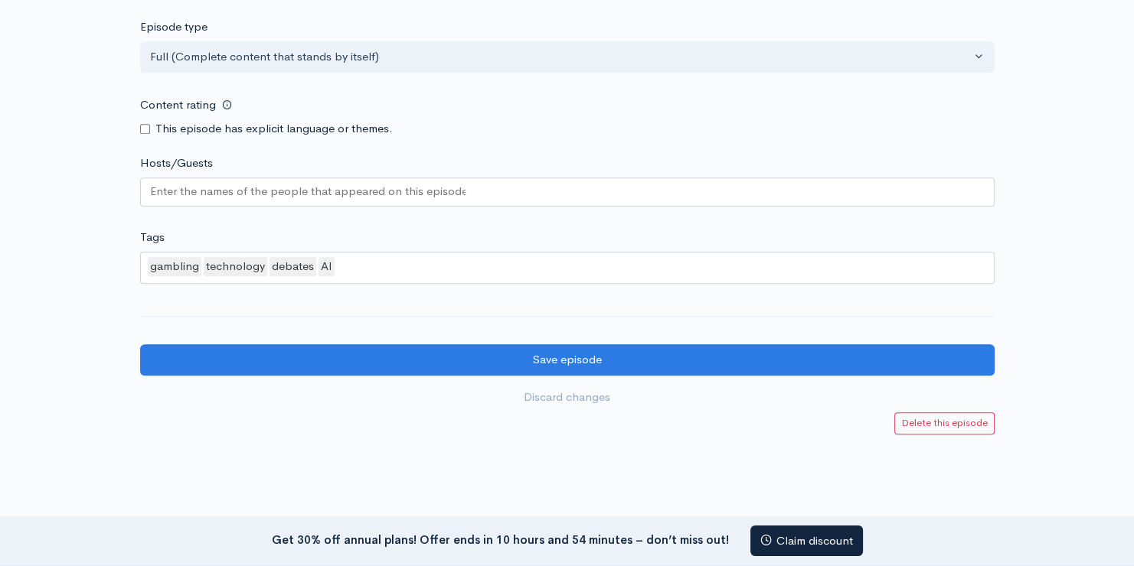
scroll to position [1314, 0]
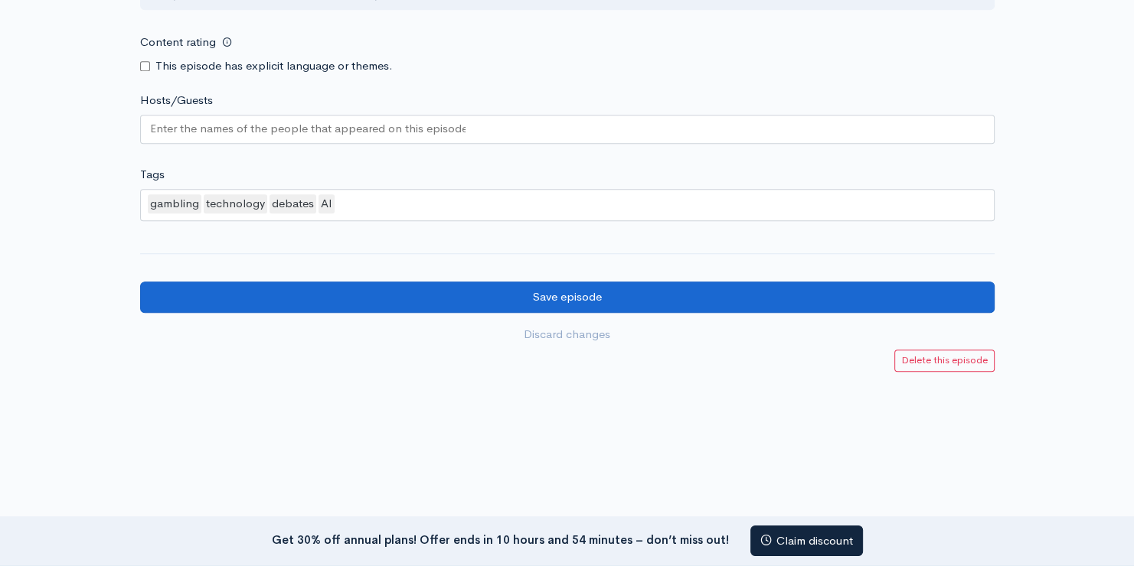
type textarea "Explore the current landscape of the global gambling market — explosive growth,…"
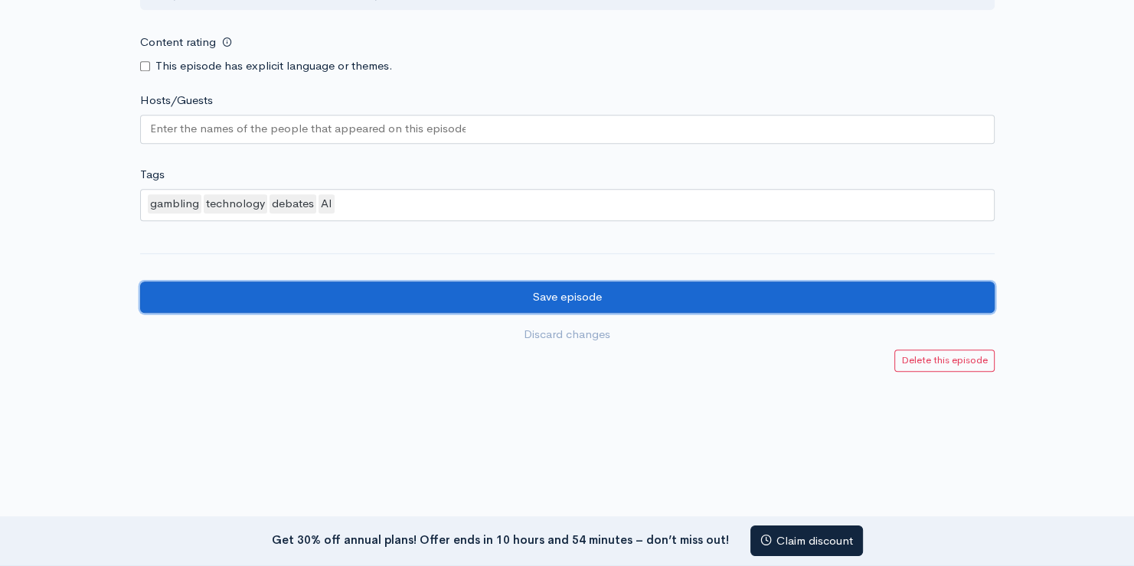
click at [433, 293] on input "Save episode" at bounding box center [567, 297] width 854 height 31
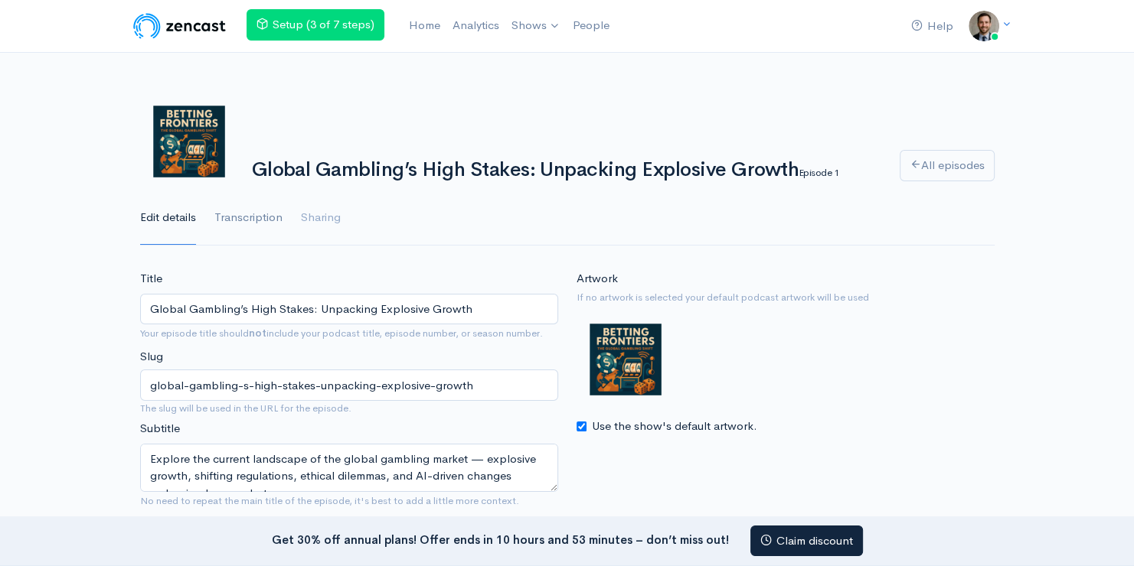
click at [250, 217] on link "Transcription" at bounding box center [248, 218] width 68 height 55
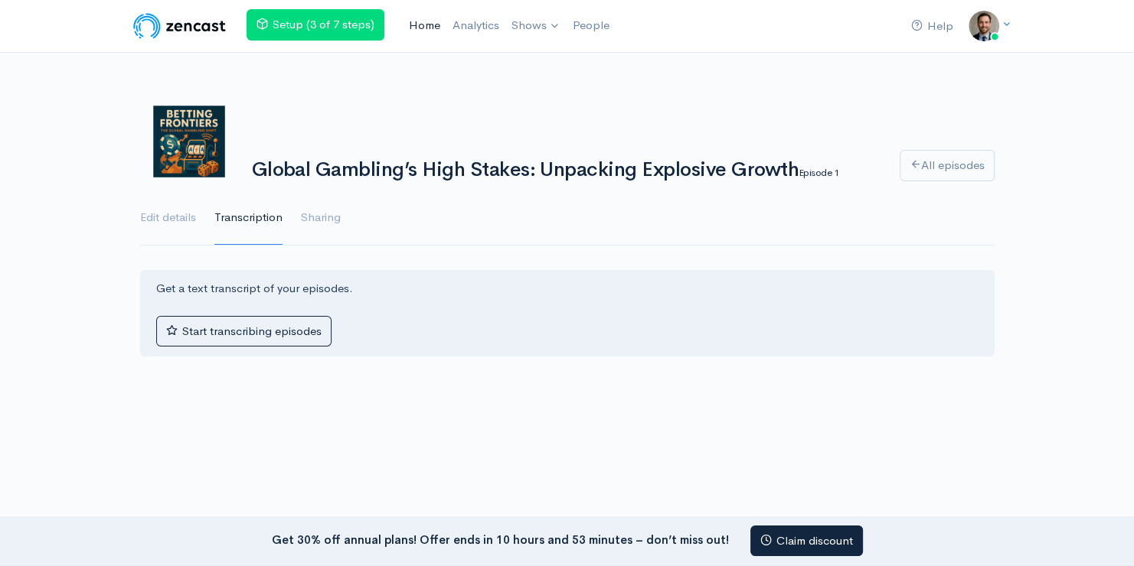
click at [416, 25] on link "Home" at bounding box center [425, 25] width 44 height 33
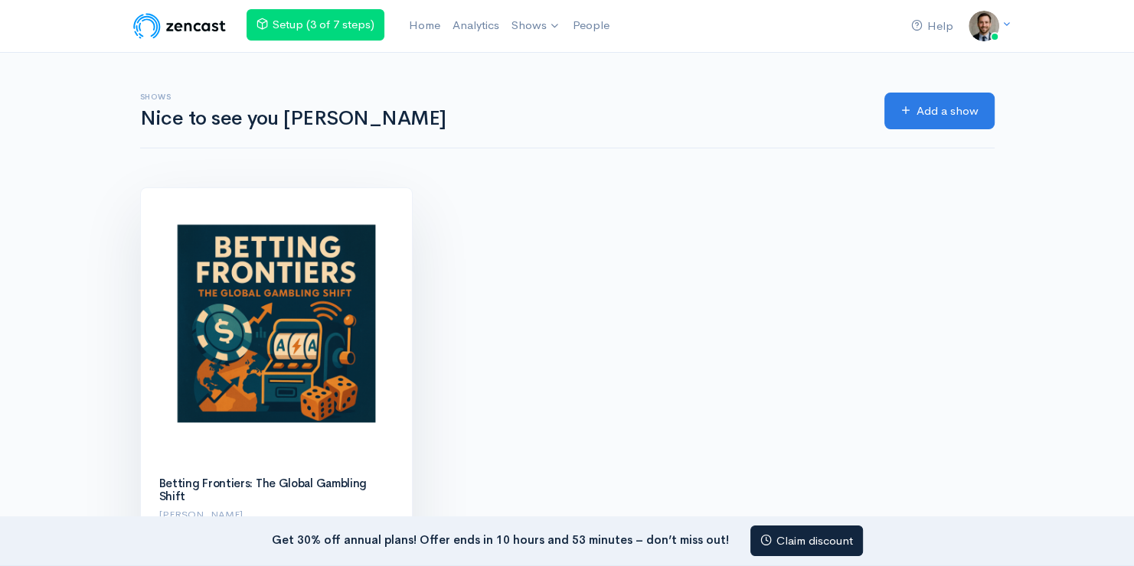
click at [292, 308] on img at bounding box center [276, 323] width 271 height 271
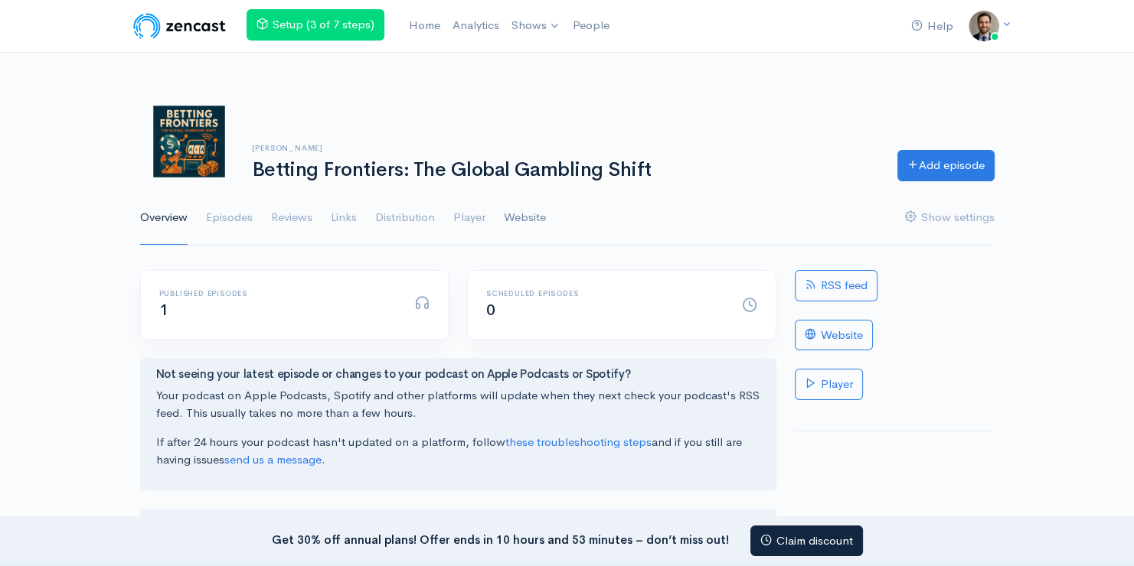
click at [535, 213] on link "Website" at bounding box center [525, 218] width 42 height 55
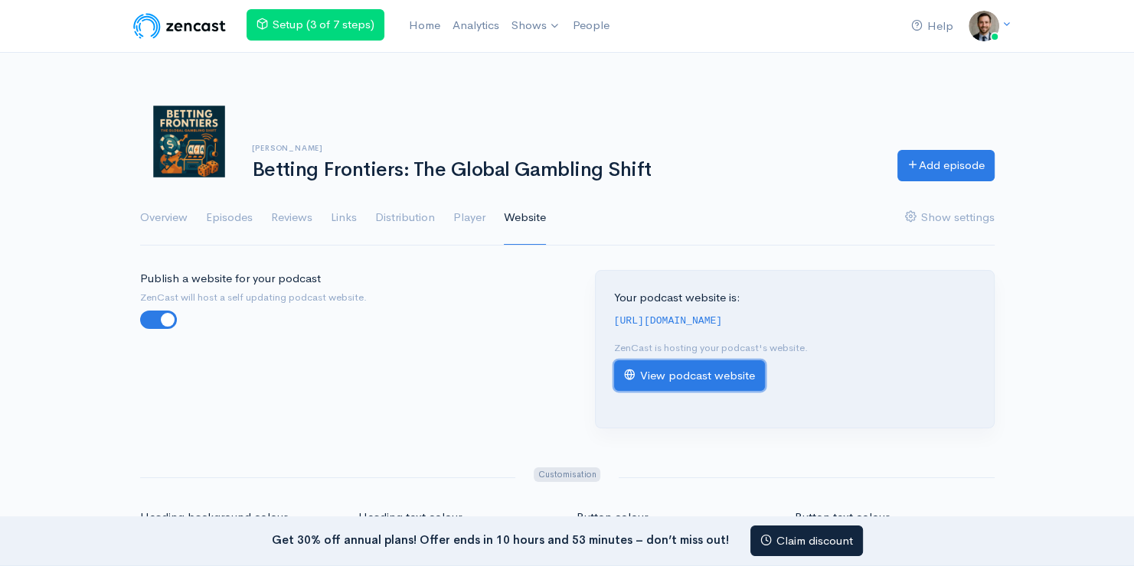
click at [673, 392] on link "View podcast website" at bounding box center [689, 376] width 151 height 31
click at [218, 214] on link "Episodes" at bounding box center [229, 218] width 47 height 55
